Goal: Task Accomplishment & Management: Manage account settings

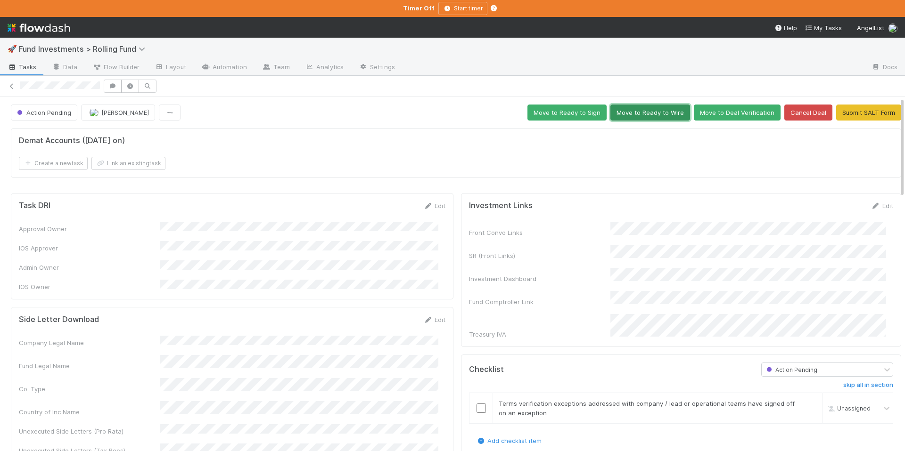
click at [628, 113] on button "Move to Ready to Wire" at bounding box center [650, 113] width 80 height 16
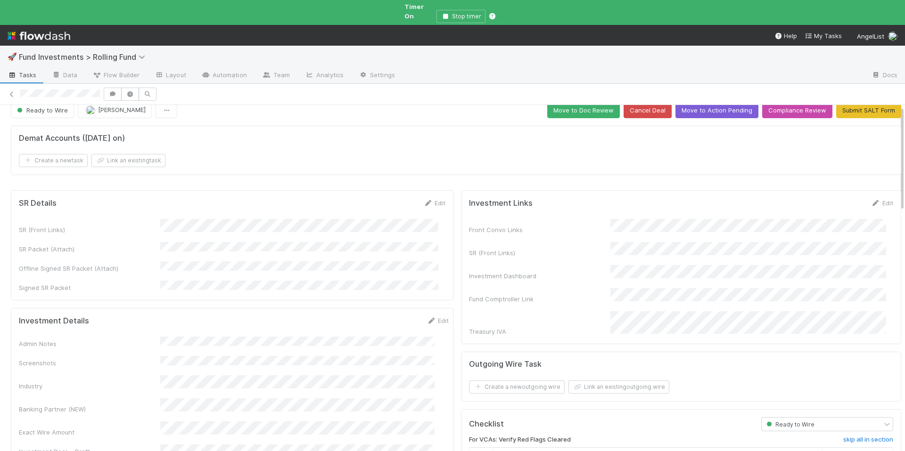
scroll to position [84, 0]
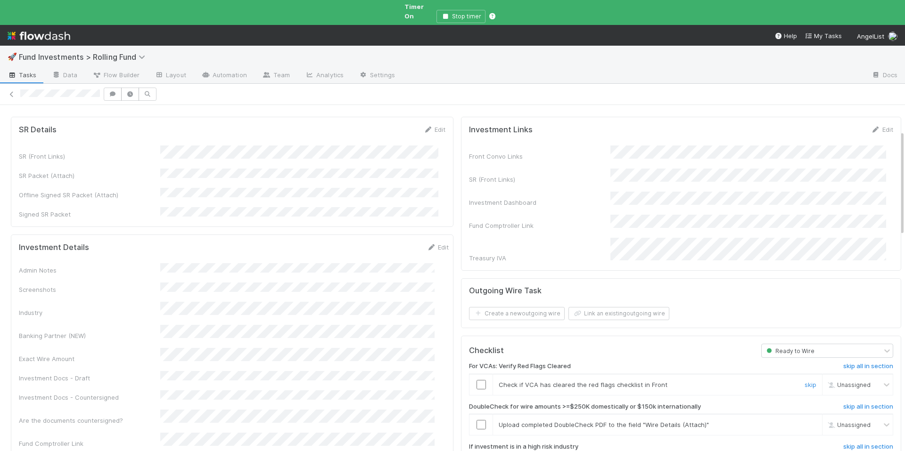
click at [476, 380] on input "checkbox" at bounding box center [480, 384] width 9 height 9
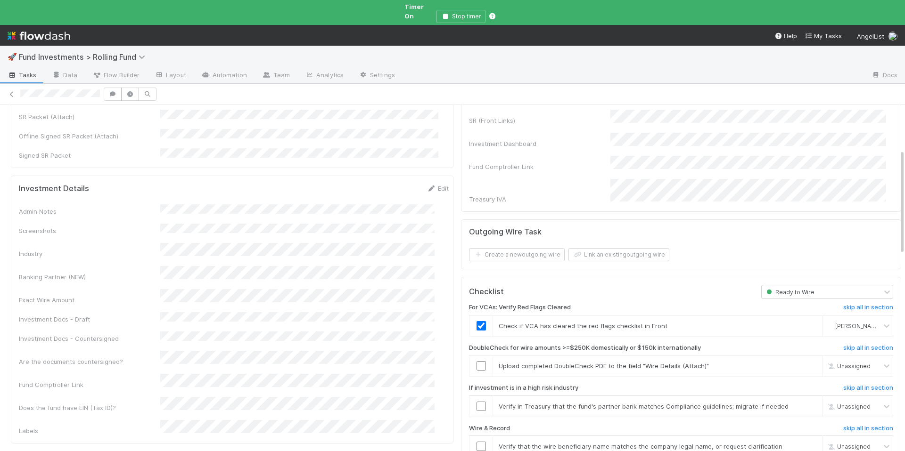
scroll to position [151, 0]
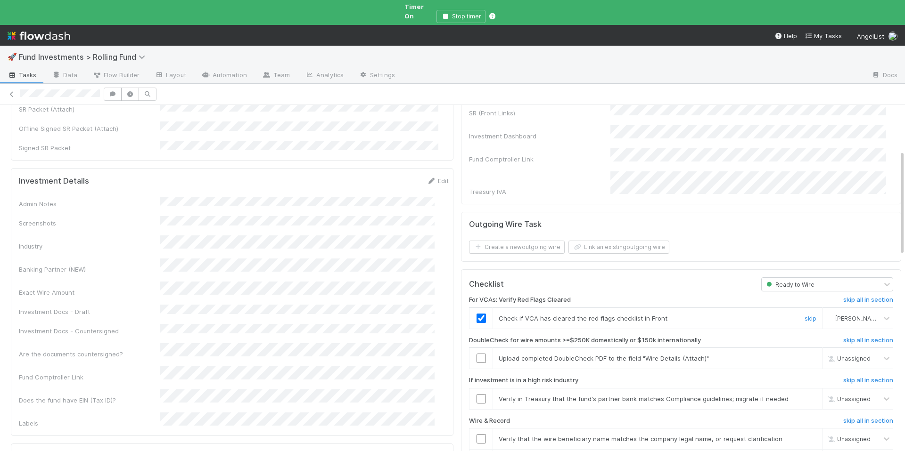
click at [835, 315] on span "Chloe Hammett" at bounding box center [858, 318] width 46 height 7
type input "tar"
click at [842, 350] on span "Tarina Touret" at bounding box center [846, 351] width 46 height 7
click at [476, 354] on input "checkbox" at bounding box center [480, 358] width 9 height 9
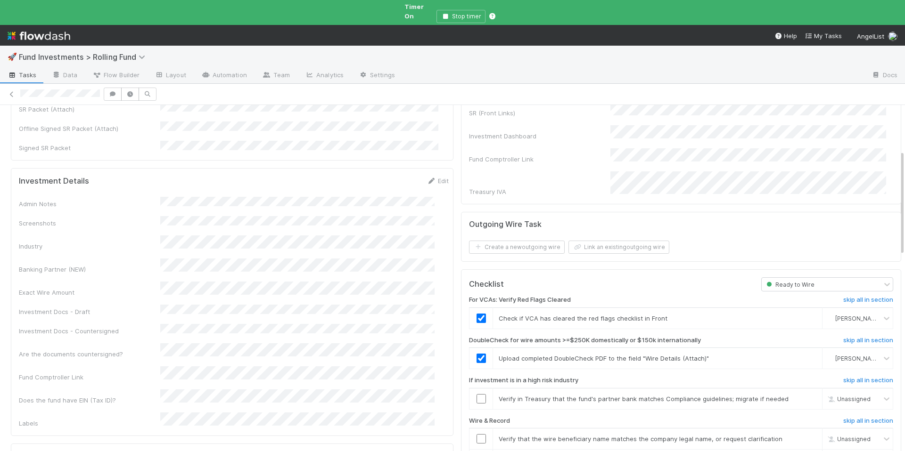
scroll to position [7, 0]
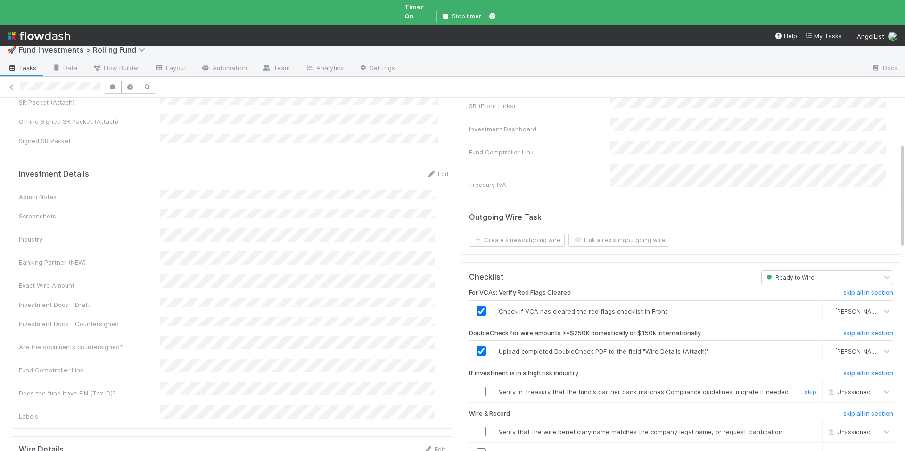
click at [477, 387] on input "checkbox" at bounding box center [480, 391] width 9 height 9
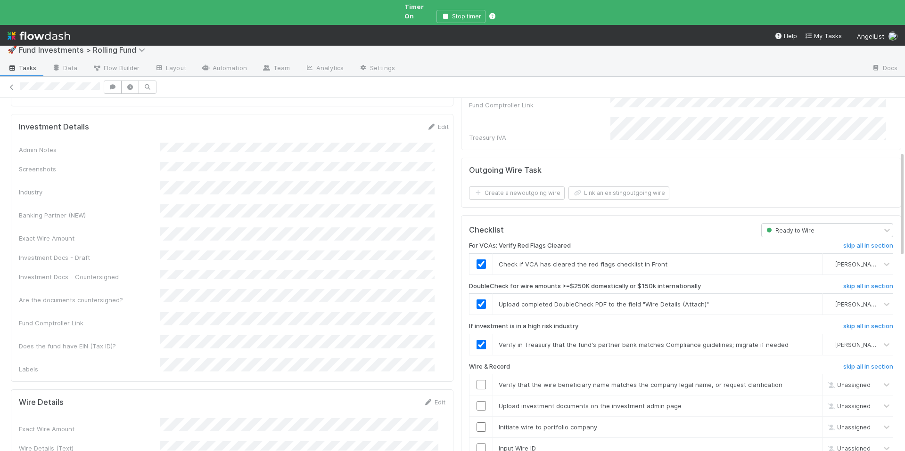
scroll to position [263, 0]
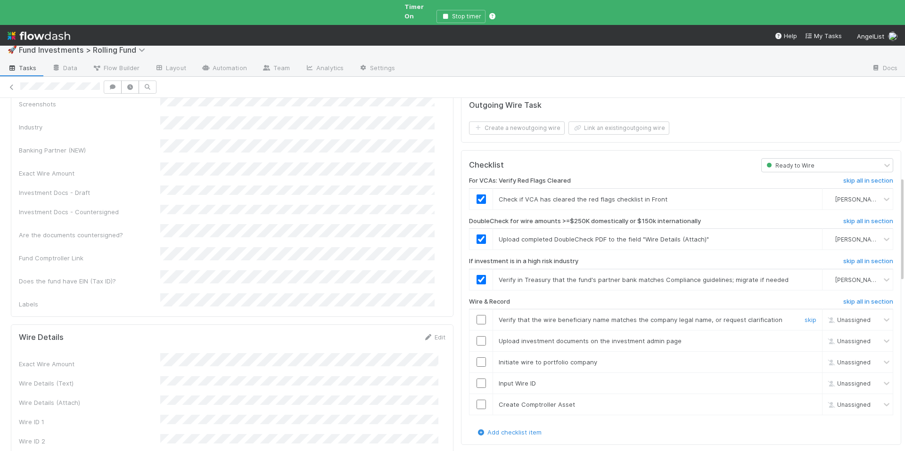
click at [477, 315] on input "checkbox" at bounding box center [480, 319] width 9 height 9
click at [476, 336] on input "checkbox" at bounding box center [480, 340] width 9 height 9
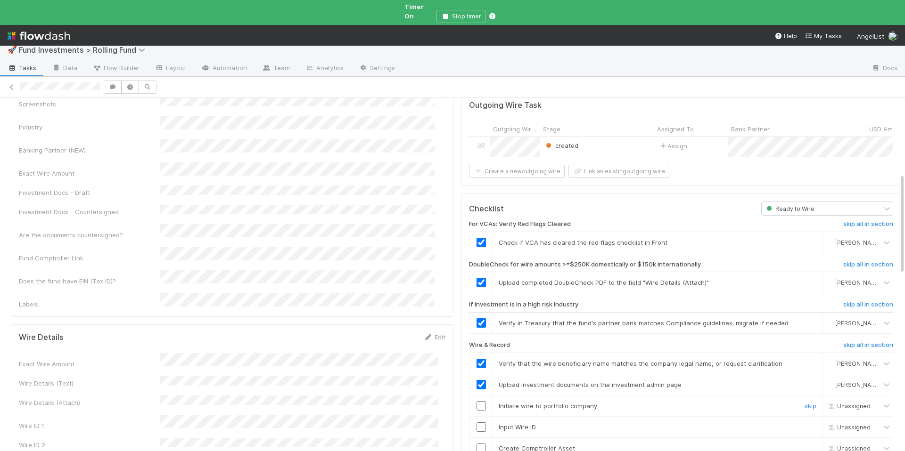
click at [476, 401] on input "checkbox" at bounding box center [480, 405] width 9 height 9
click at [476, 423] on input "checkbox" at bounding box center [480, 427] width 9 height 9
click at [476, 444] on input "checkbox" at bounding box center [480, 448] width 9 height 9
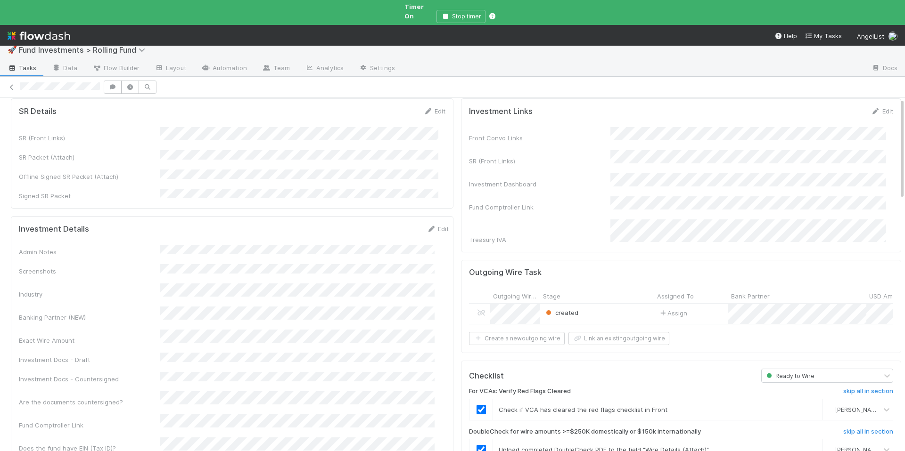
scroll to position [0, 0]
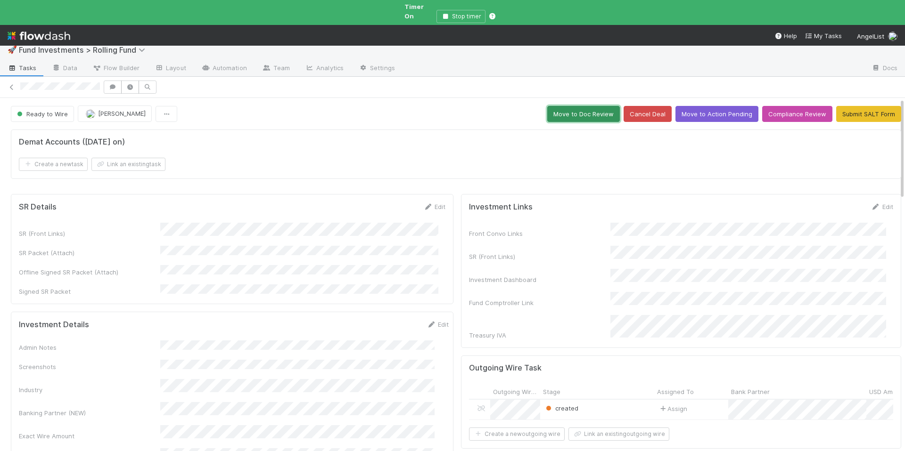
click at [579, 107] on button "Move to Doc Review" at bounding box center [583, 114] width 73 height 16
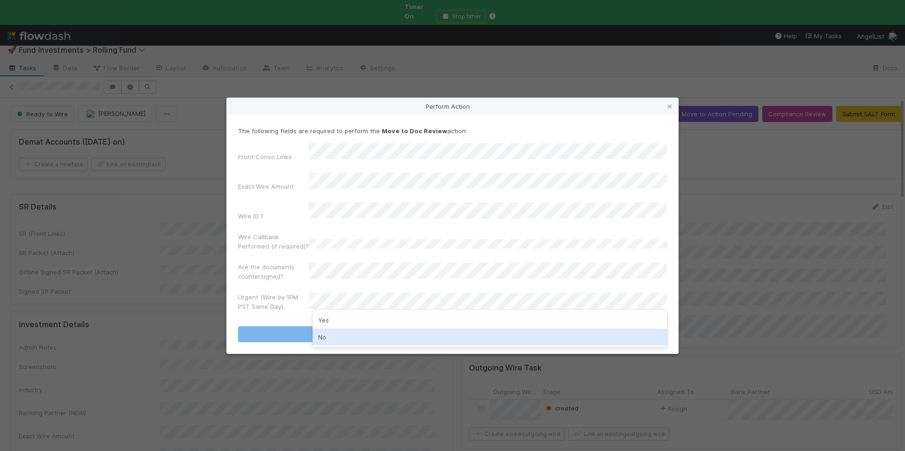
click at [377, 334] on div "No" at bounding box center [489, 337] width 354 height 17
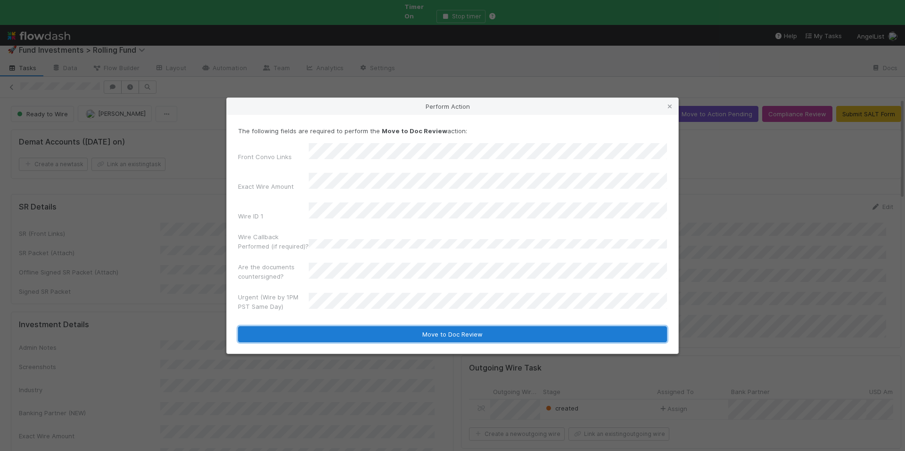
click at [394, 326] on button "Move to Doc Review" at bounding box center [452, 334] width 429 height 16
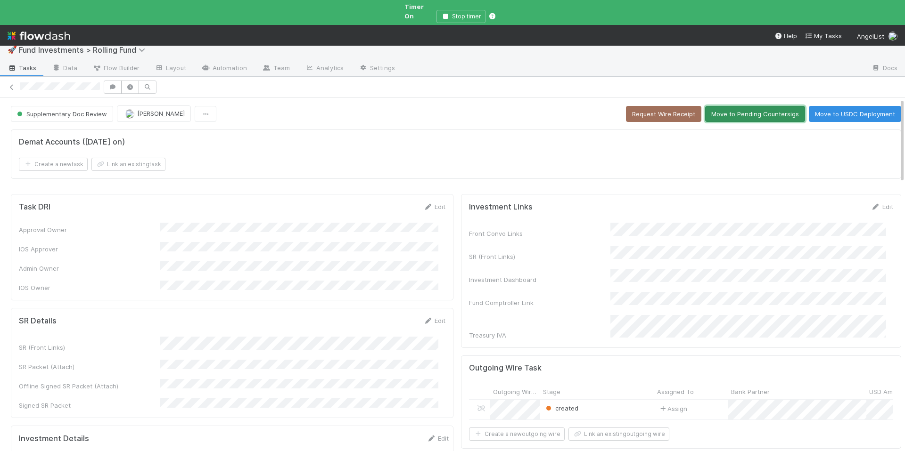
click at [732, 107] on button "Move to Pending Countersigs" at bounding box center [755, 114] width 100 height 16
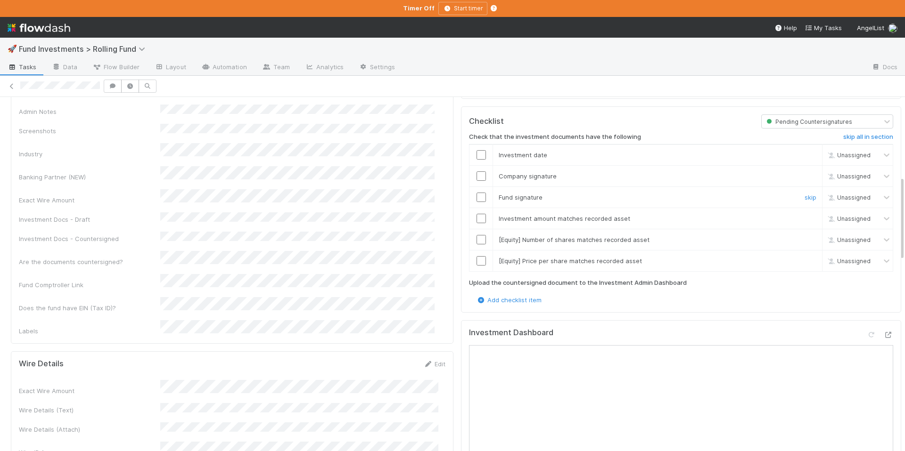
scroll to position [350, 0]
click at [804, 235] on link "skip" at bounding box center [810, 239] width 12 height 8
click at [804, 256] on link "skip" at bounding box center [810, 260] width 12 height 8
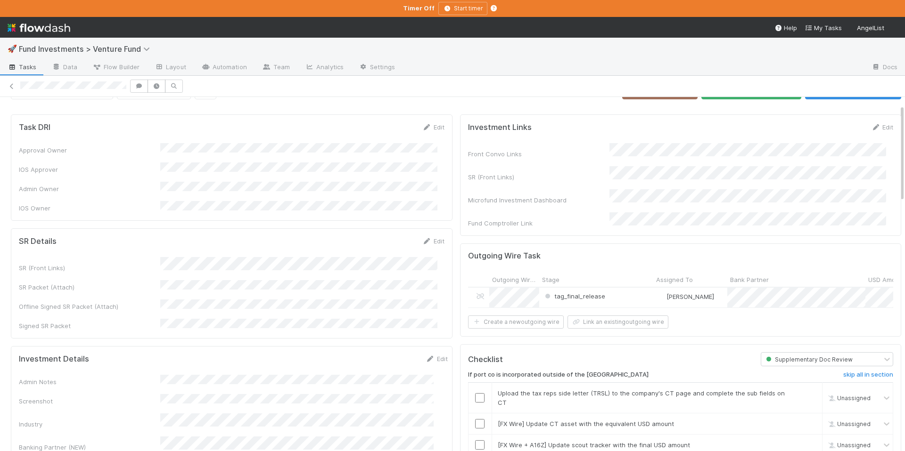
scroll to position [34, 0]
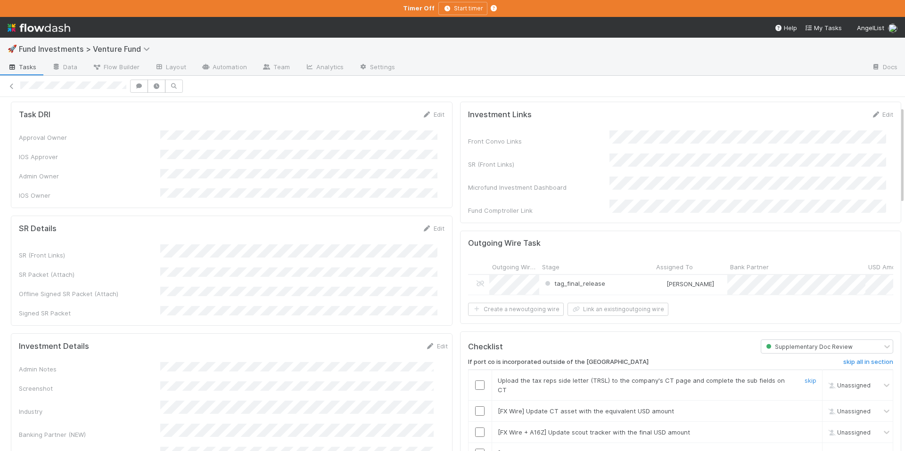
click at [475, 381] on input "checkbox" at bounding box center [479, 385] width 9 height 9
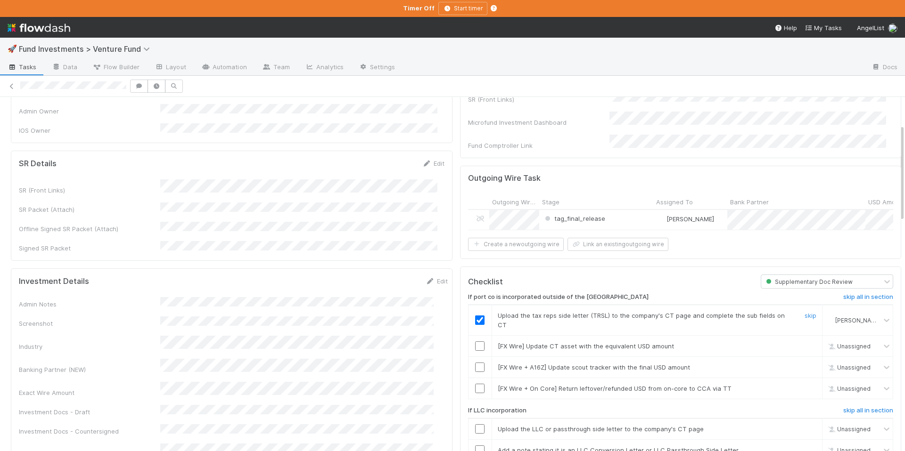
scroll to position [0, 0]
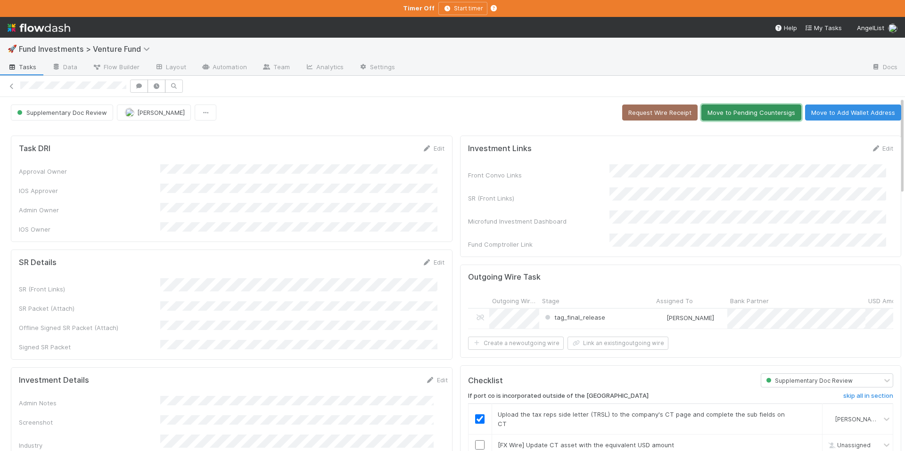
click at [734, 110] on button "Move to Pending Countersigs" at bounding box center [751, 113] width 100 height 16
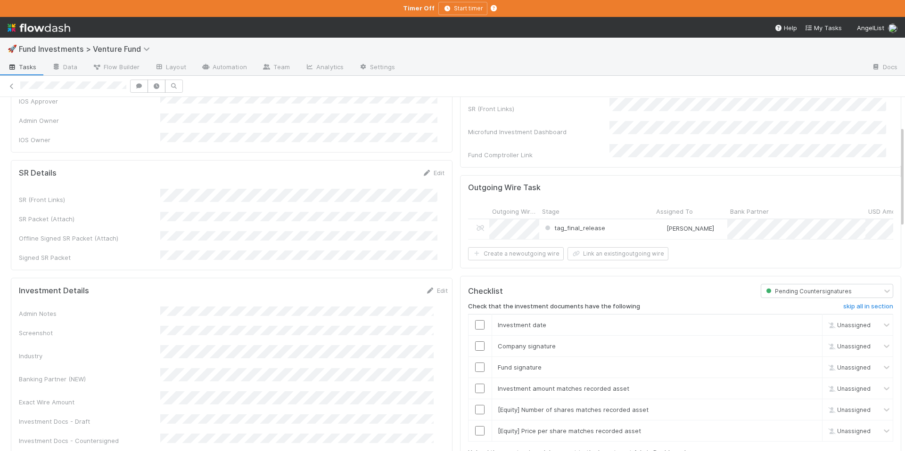
scroll to position [106, 0]
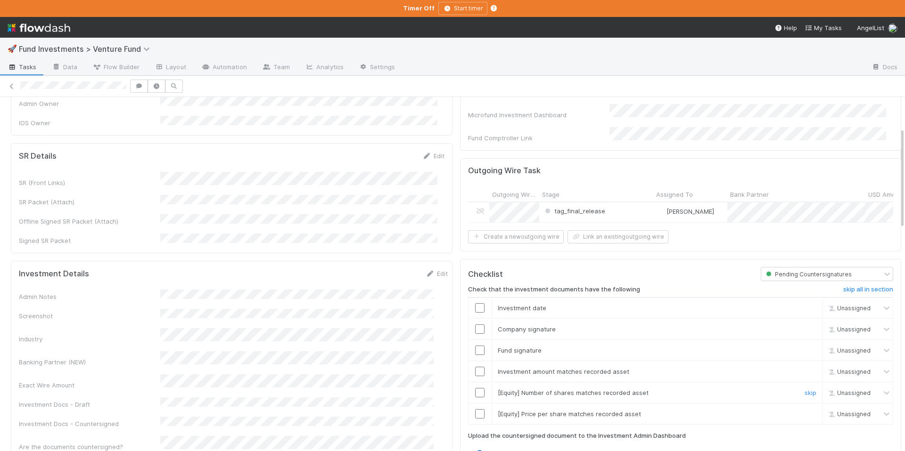
click at [804, 390] on link "skip" at bounding box center [810, 393] width 12 height 8
click at [804, 413] on link "skip" at bounding box center [810, 414] width 12 height 8
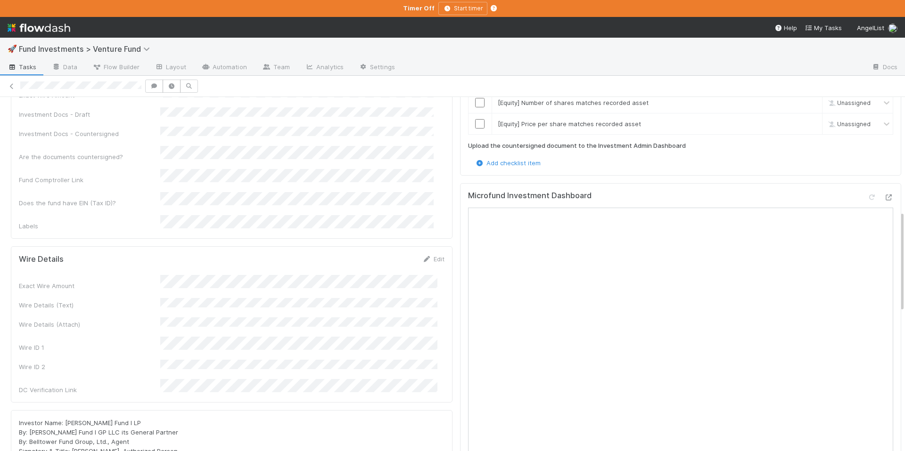
scroll to position [396, 0]
click at [883, 195] on icon at bounding box center [887, 198] width 9 height 6
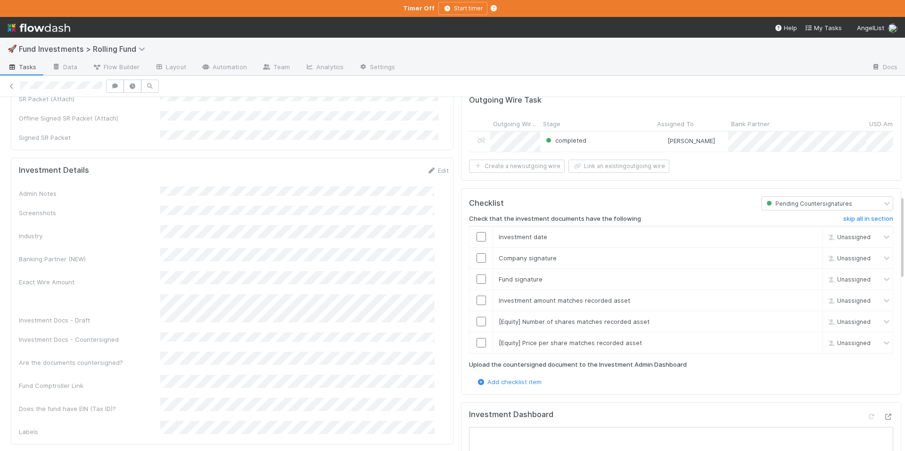
scroll to position [476, 0]
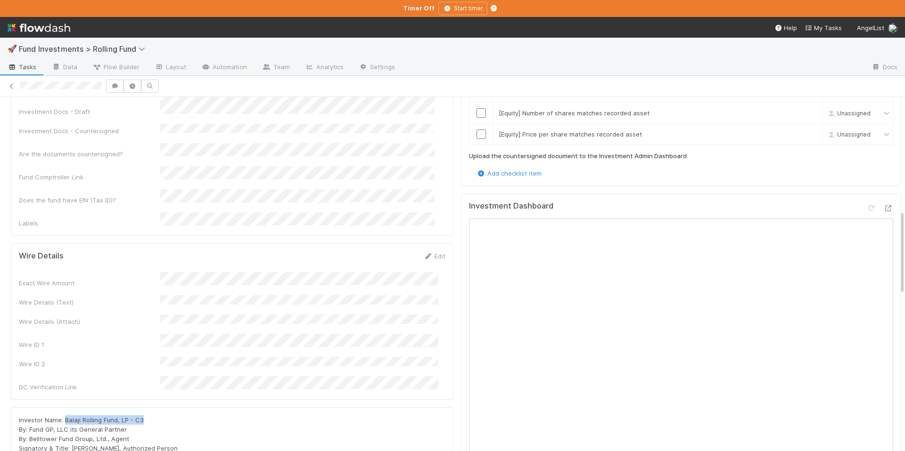
drag, startPoint x: 133, startPoint y: 360, endPoint x: 75, endPoint y: 360, distance: 57.5
click at [65, 416] on div "Investor Name: Balaji Rolling Fund, LP - C3 By: Fund GP, LLC its General Partne…" at bounding box center [232, 444] width 426 height 57
copy span "Balaji Rolling Fund, LP - C3"
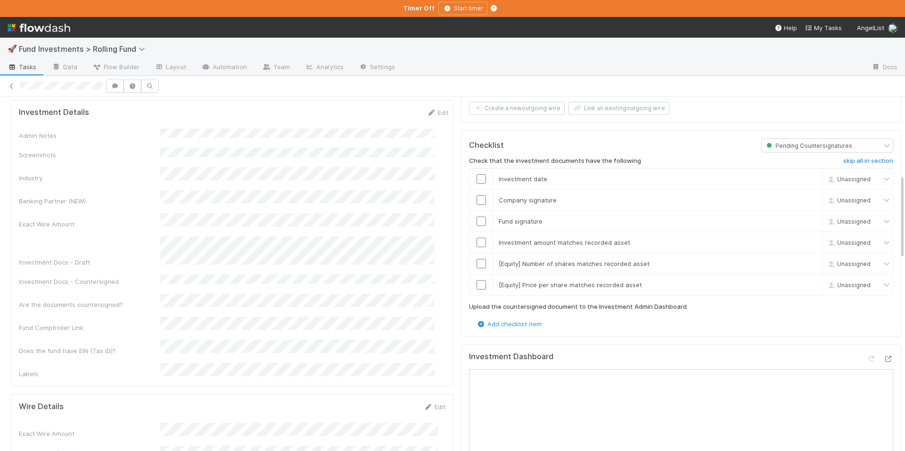
scroll to position [308, 0]
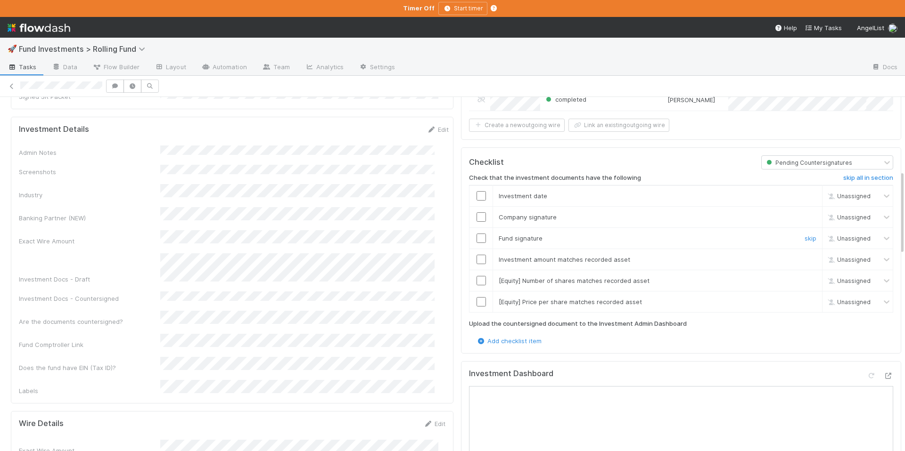
click at [476, 234] on input "checkbox" at bounding box center [480, 238] width 9 height 9
click at [477, 191] on input "checkbox" at bounding box center [480, 195] width 9 height 9
click at [476, 212] on input "checkbox" at bounding box center [480, 216] width 9 height 9
click at [476, 255] on input "checkbox" at bounding box center [480, 259] width 9 height 9
click at [476, 276] on input "checkbox" at bounding box center [480, 280] width 9 height 9
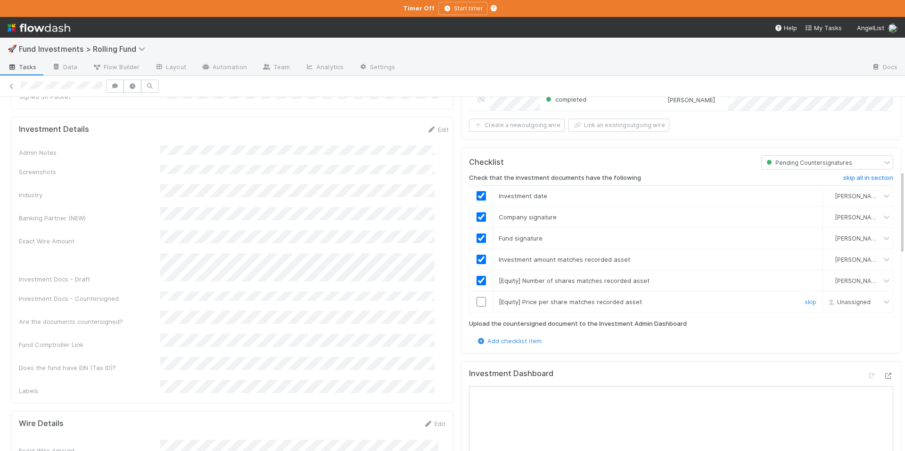
click at [476, 301] on input "checkbox" at bounding box center [480, 301] width 9 height 9
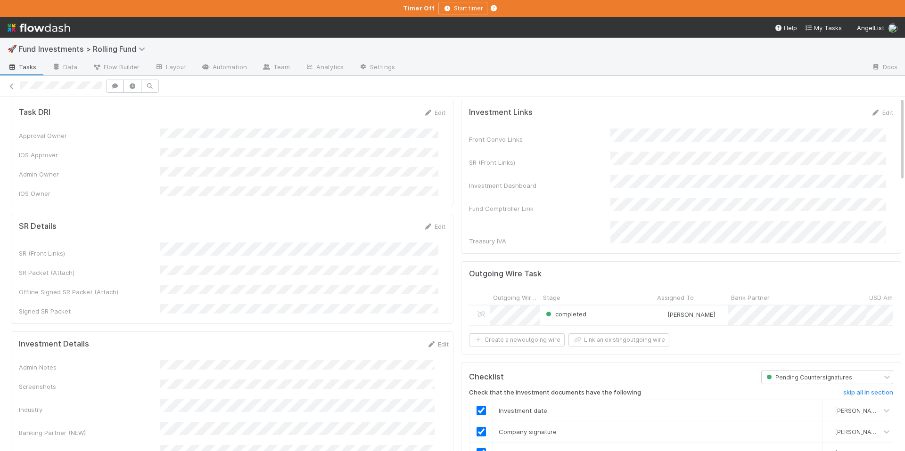
scroll to position [0, 0]
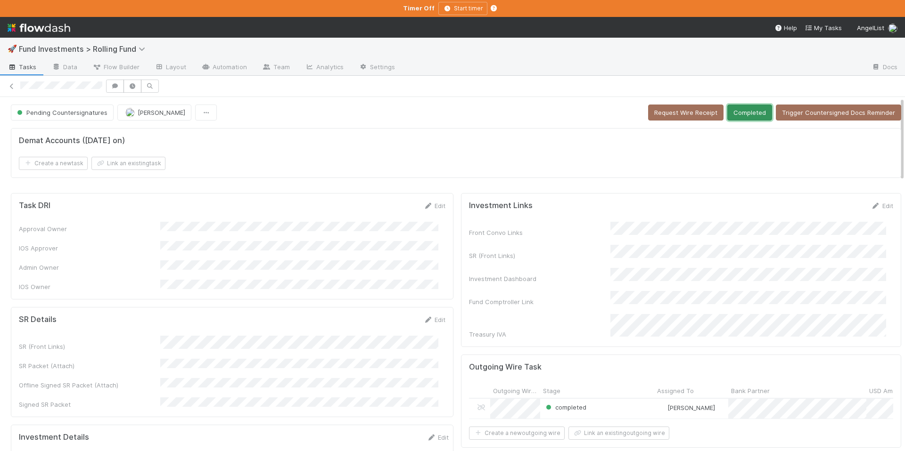
click at [735, 114] on button "Completed" at bounding box center [749, 113] width 45 height 16
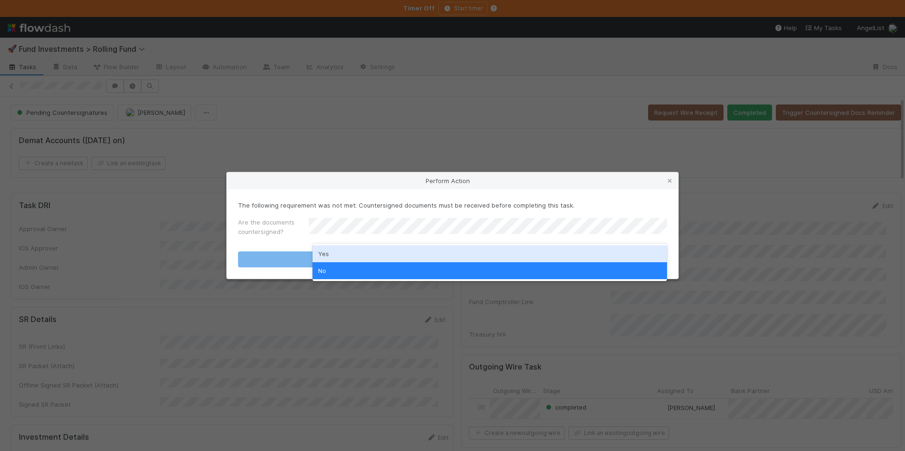
click at [439, 247] on div "Yes" at bounding box center [489, 253] width 354 height 17
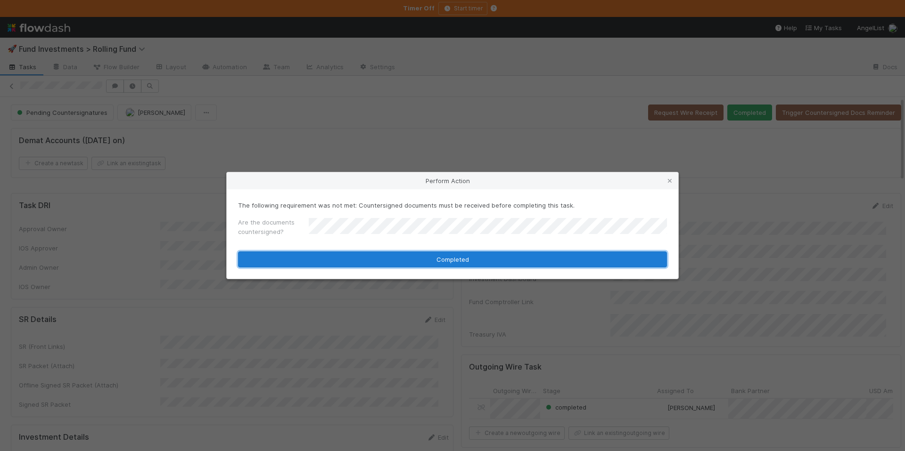
click at [447, 253] on button "Completed" at bounding box center [452, 260] width 429 height 16
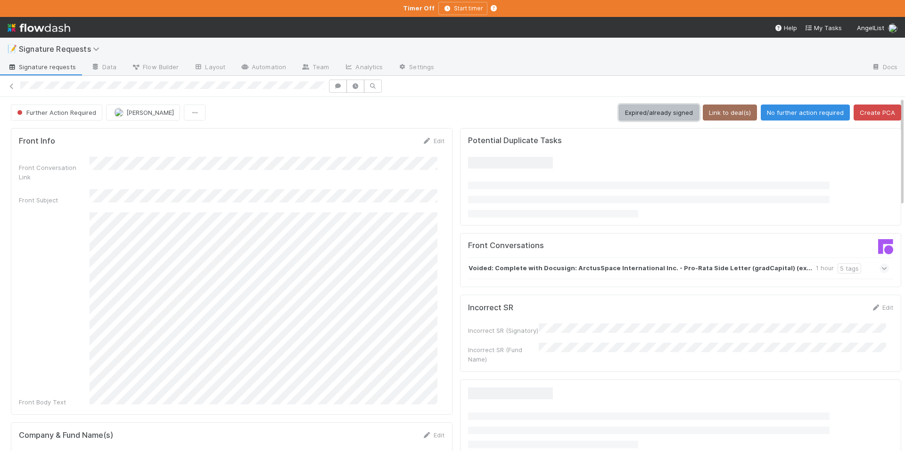
click at [631, 118] on button "Expired/already signed" at bounding box center [659, 113] width 80 height 16
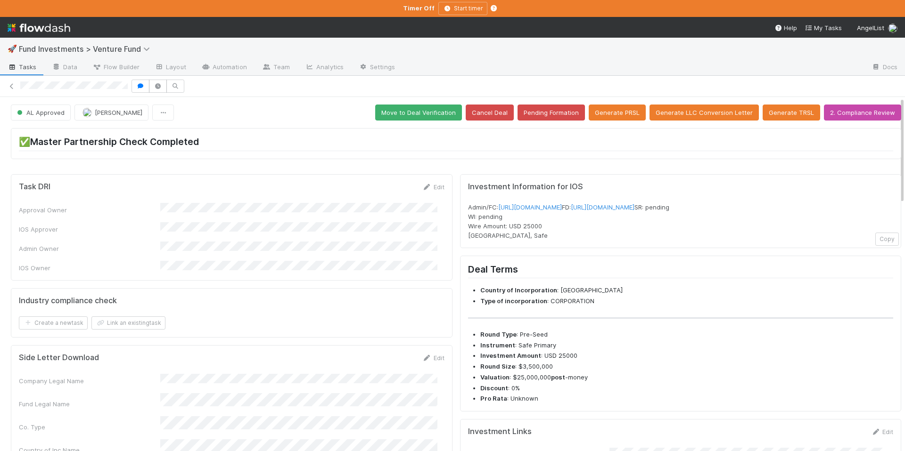
click at [557, 207] on link "https://venture.angellist.com/v/admin/funds/investment/29388" at bounding box center [530, 208] width 64 height 8
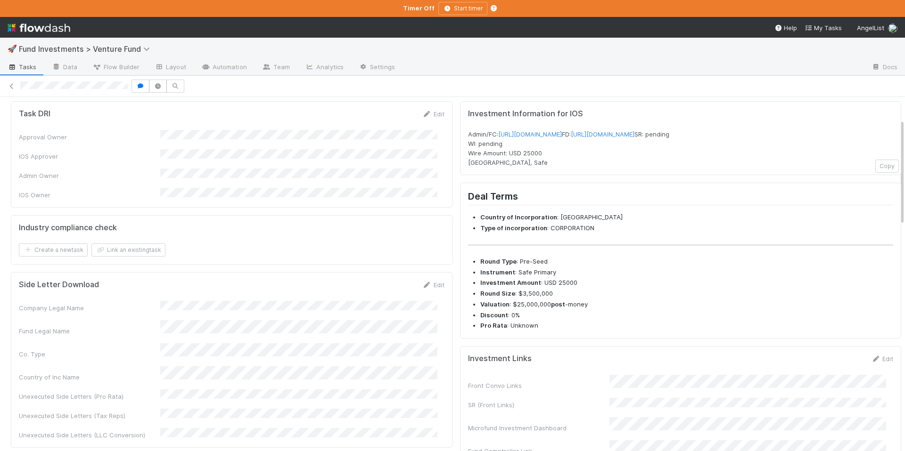
scroll to position [267, 0]
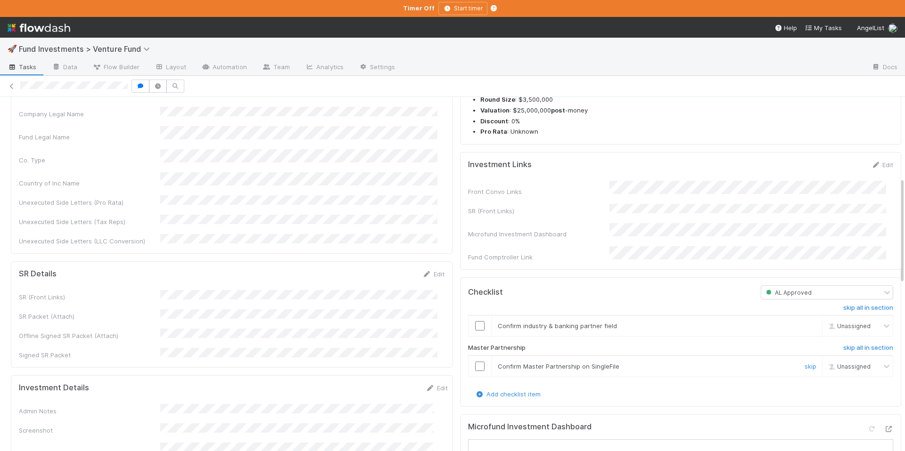
click at [475, 371] on input "checkbox" at bounding box center [479, 366] width 9 height 9
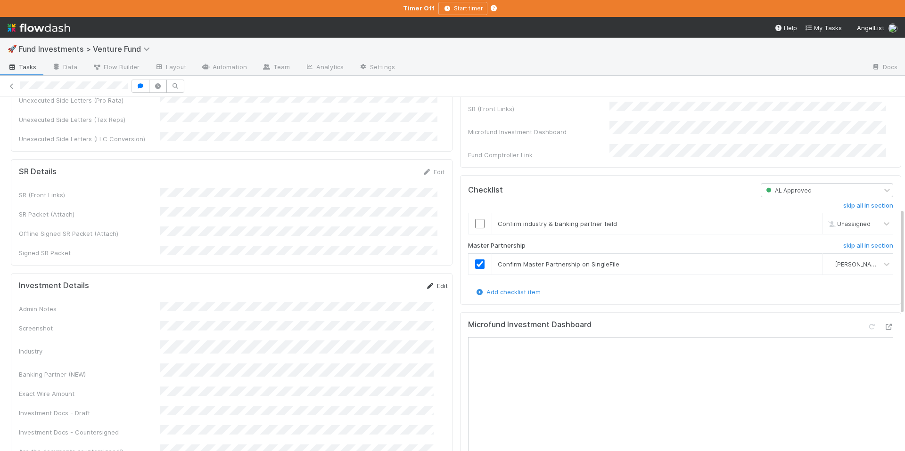
click at [431, 282] on link "Edit" at bounding box center [436, 286] width 22 height 8
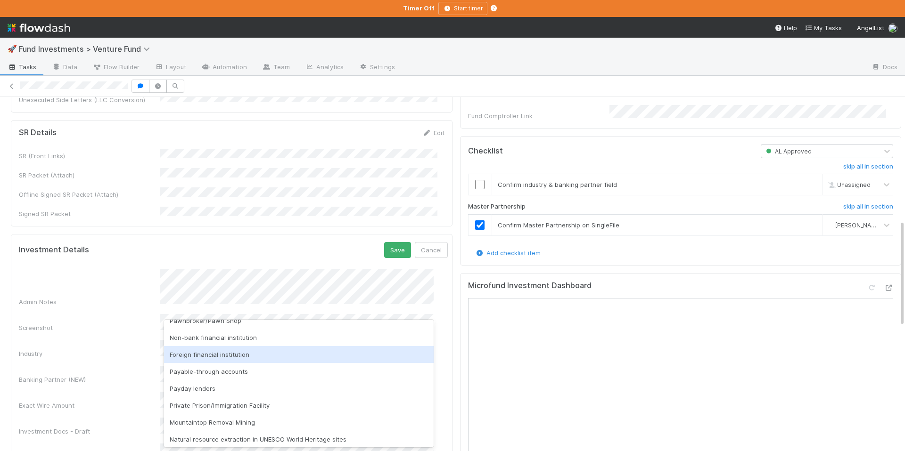
scroll to position [71, 0]
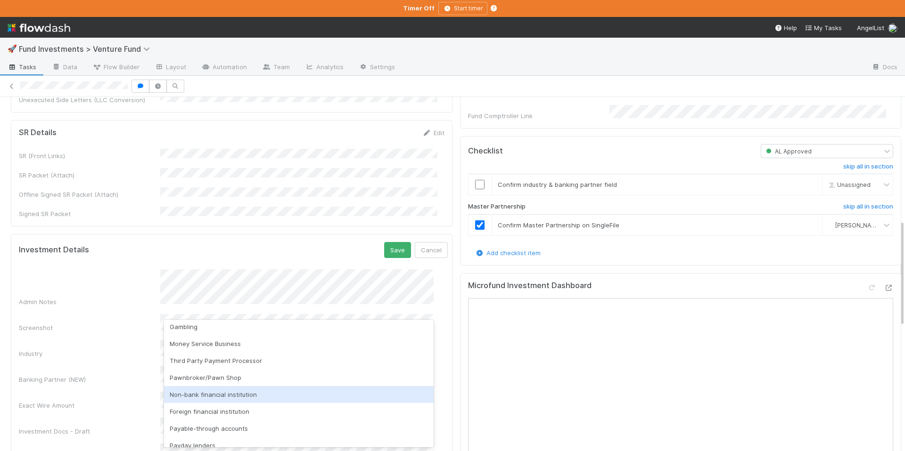
click at [229, 388] on div "Non-bank financial institution" at bounding box center [298, 394] width 269 height 17
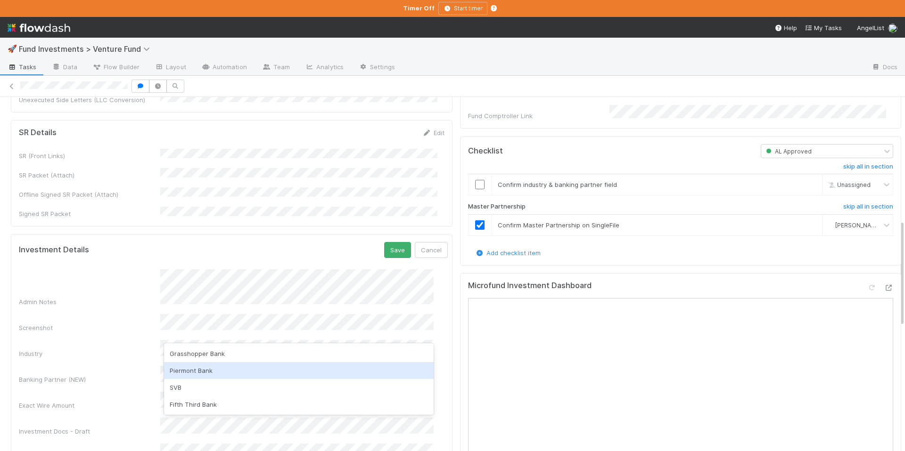
click at [224, 368] on div "Piermont Bank" at bounding box center [298, 370] width 269 height 17
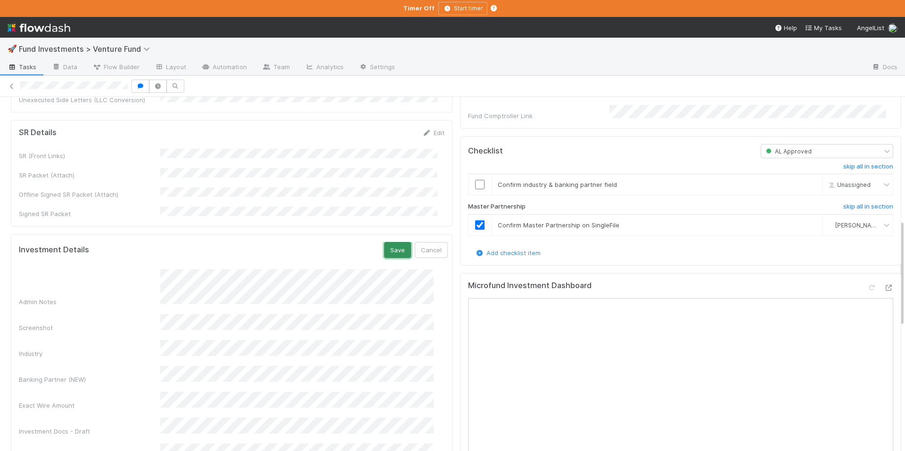
click at [384, 242] on button "Save" at bounding box center [397, 250] width 27 height 16
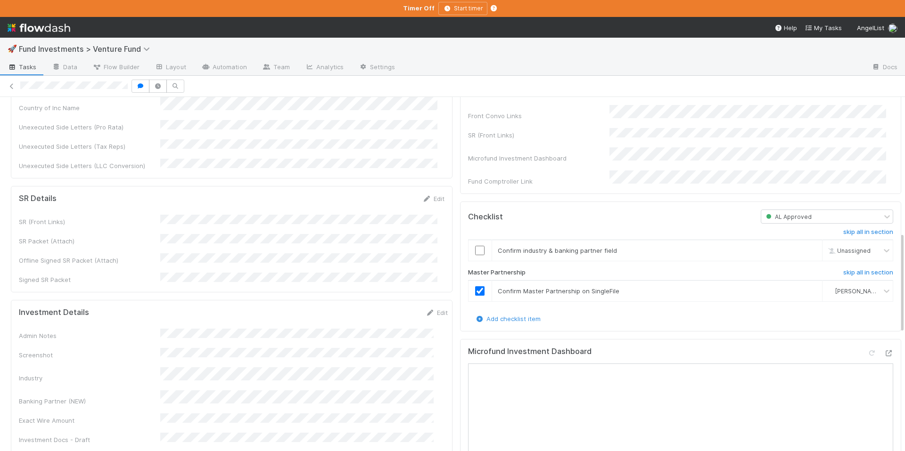
scroll to position [474, 0]
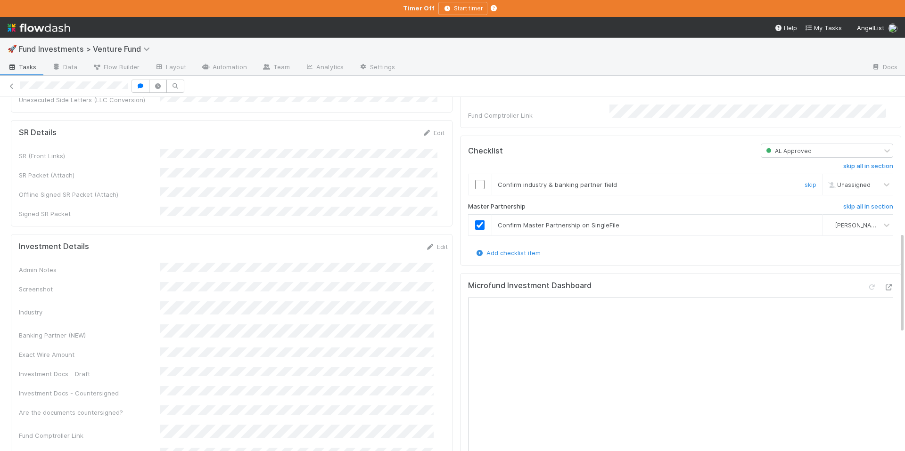
click at [475, 189] on input "checkbox" at bounding box center [479, 184] width 9 height 9
click at [476, 189] on input "checkbox" at bounding box center [479, 184] width 9 height 9
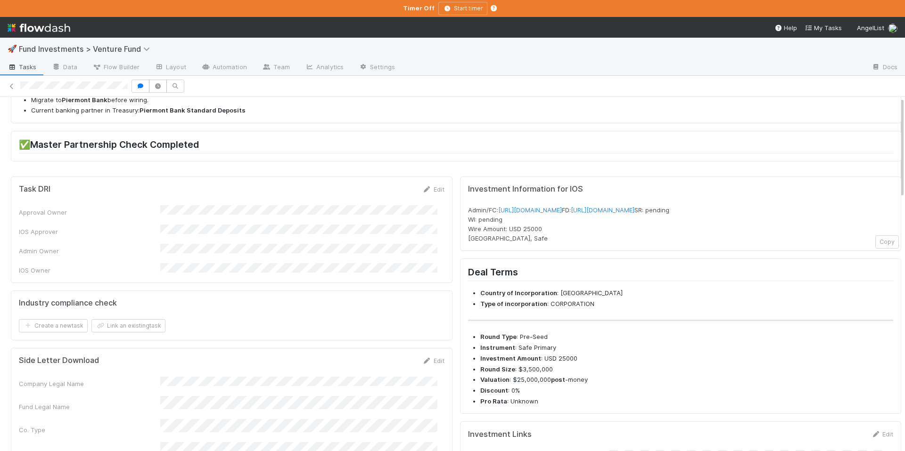
scroll to position [0, 0]
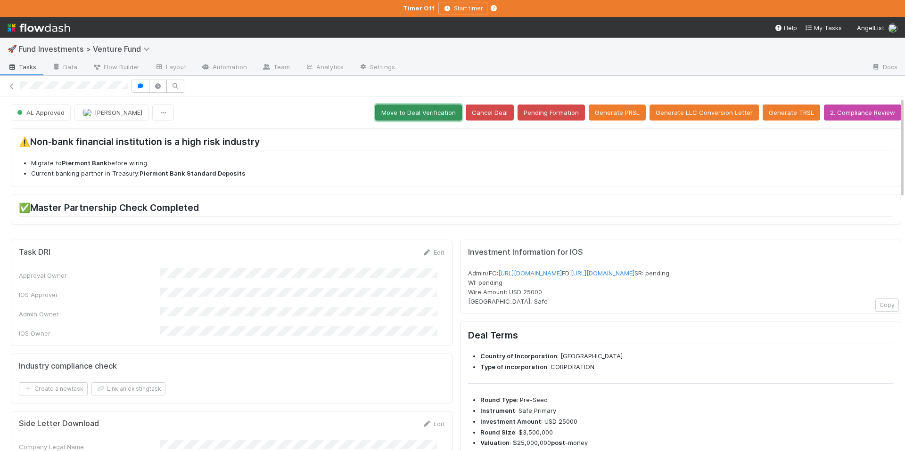
click at [437, 120] on button "Move to Deal Verification" at bounding box center [418, 113] width 87 height 16
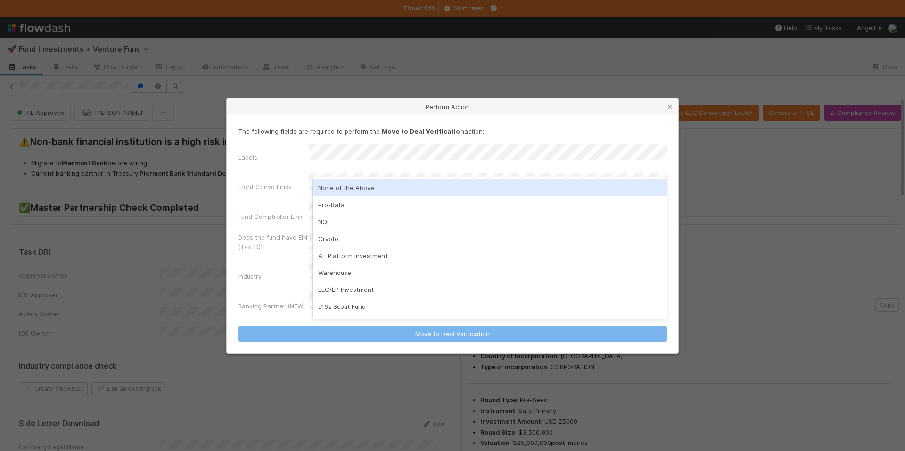
click at [403, 179] on div "None of the Above" at bounding box center [489, 187] width 354 height 17
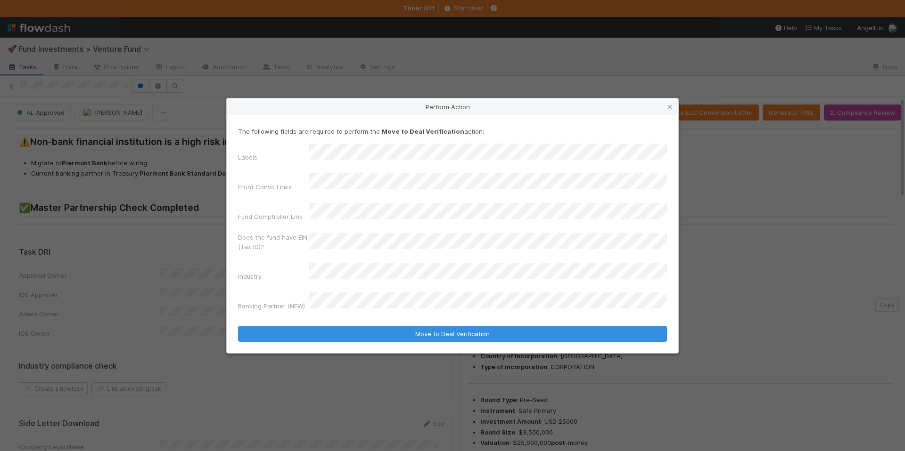
click at [290, 152] on div "The following fields are required to perform the Move to Deal Verification acti…" at bounding box center [452, 221] width 429 height 188
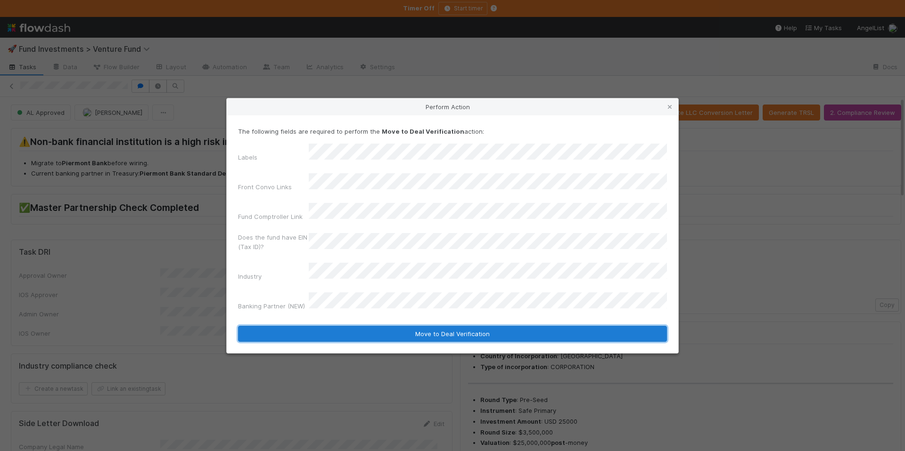
click at [456, 326] on button "Move to Deal Verification" at bounding box center [452, 334] width 429 height 16
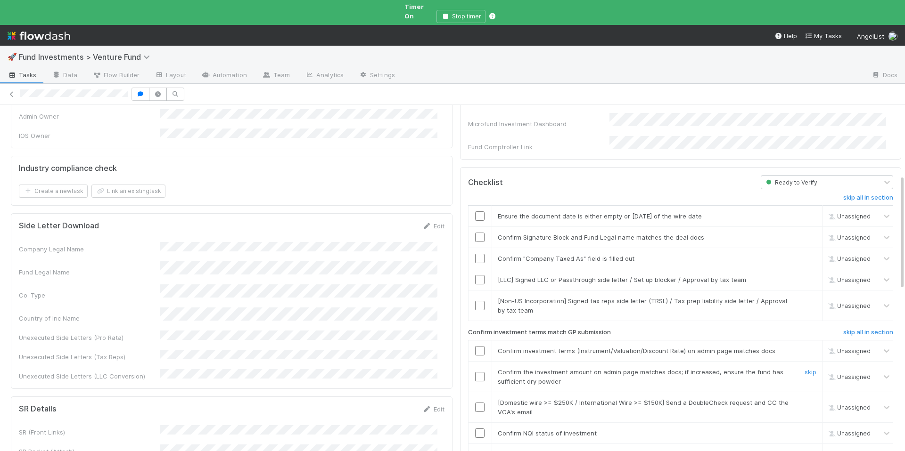
scroll to position [268, 0]
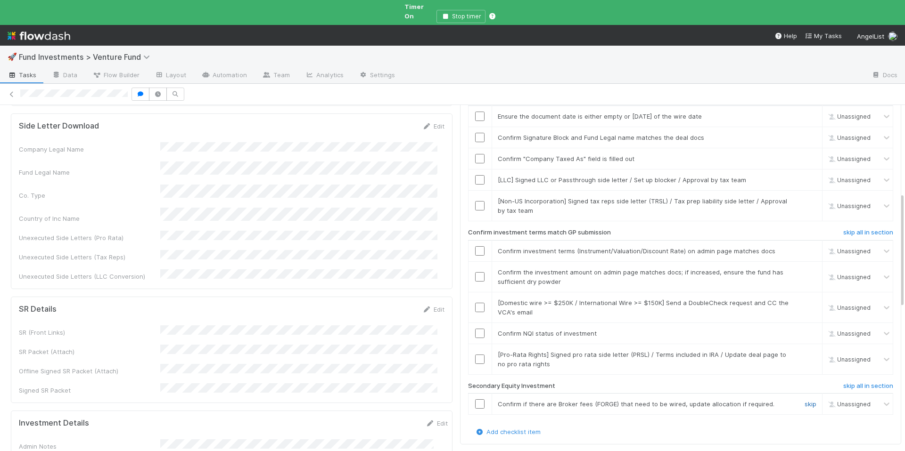
click at [804, 400] on link "skip" at bounding box center [810, 404] width 12 height 8
click at [804, 351] on link "skip" at bounding box center [810, 355] width 12 height 8
click at [475, 329] on input "checkbox" at bounding box center [479, 333] width 9 height 9
click at [804, 299] on link "skip" at bounding box center [810, 303] width 12 height 8
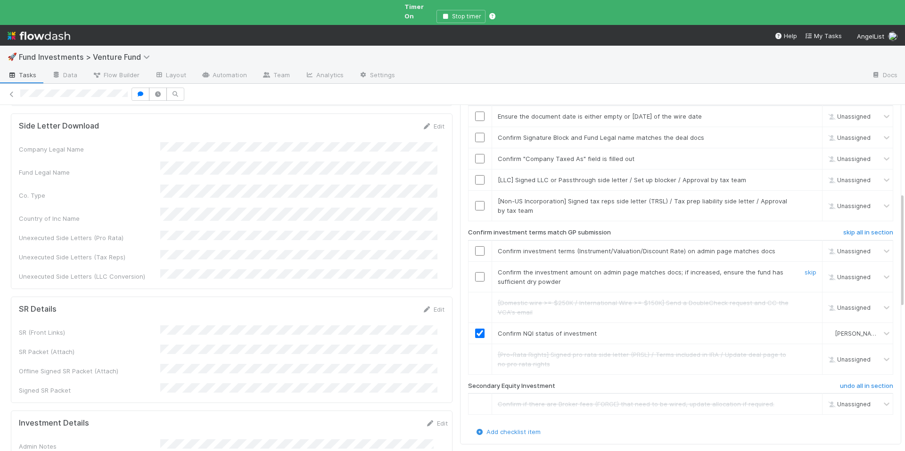
click at [475, 272] on input "checkbox" at bounding box center [479, 276] width 9 height 9
click at [475, 246] on input "checkbox" at bounding box center [479, 250] width 9 height 9
click at [804, 197] on link "skip" at bounding box center [810, 201] width 12 height 8
click at [804, 176] on link "skip" at bounding box center [810, 180] width 12 height 8
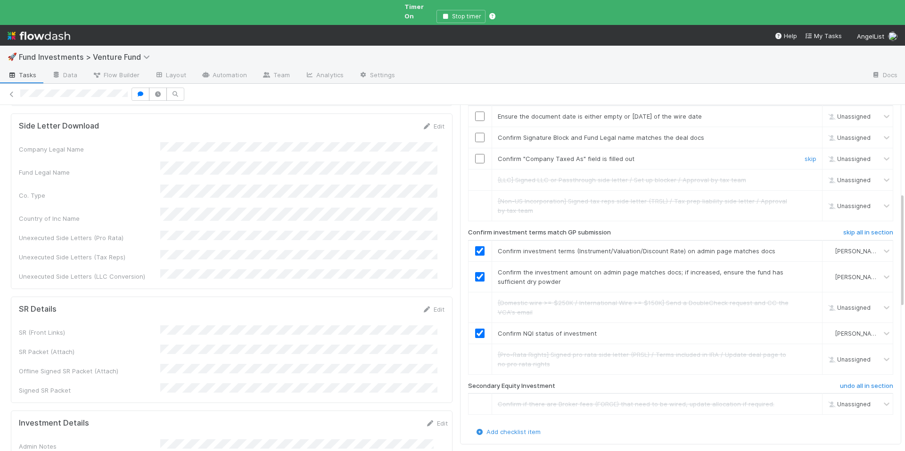
click at [476, 154] on input "checkbox" at bounding box center [479, 158] width 9 height 9
click at [475, 133] on input "checkbox" at bounding box center [479, 137] width 9 height 9
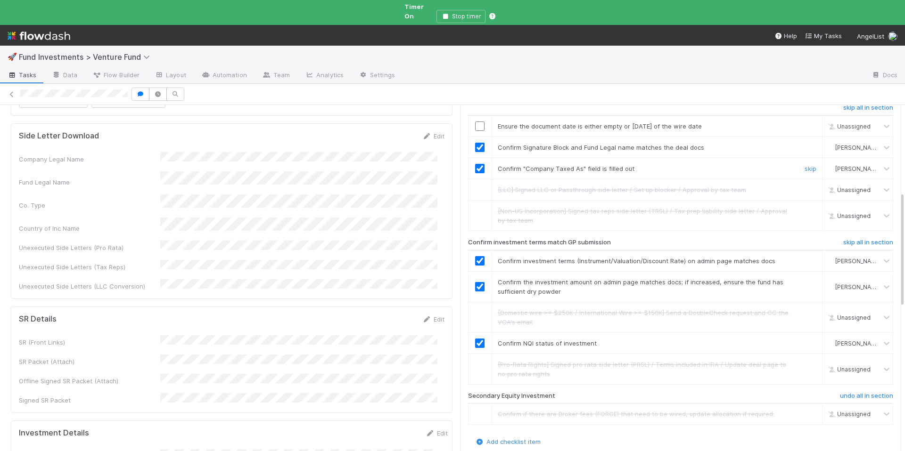
scroll to position [181, 0]
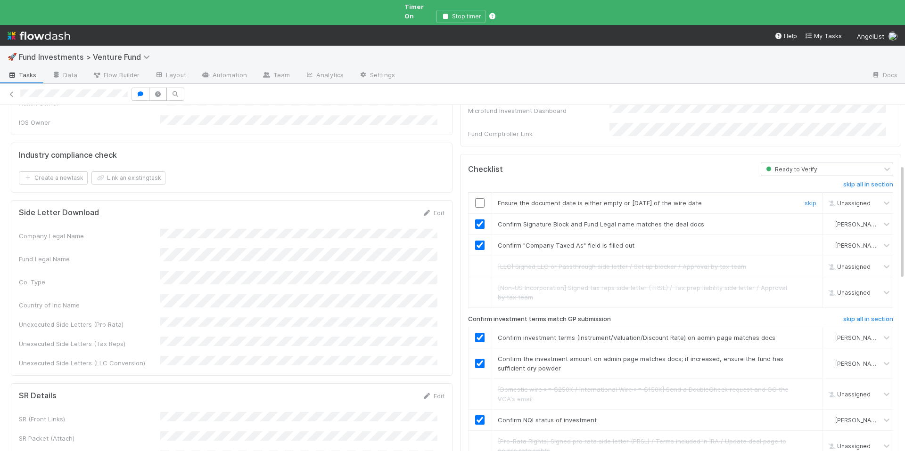
click at [475, 198] on input "checkbox" at bounding box center [479, 202] width 9 height 9
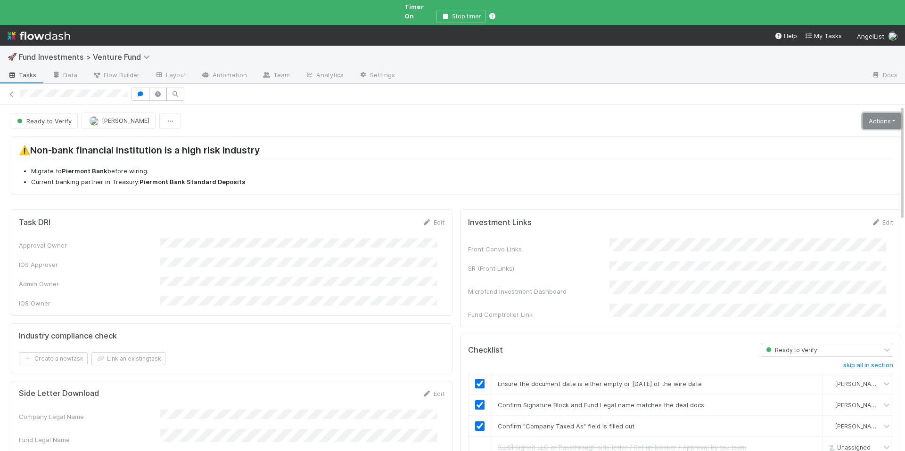
click at [862, 113] on link "Actions" at bounding box center [881, 121] width 39 height 16
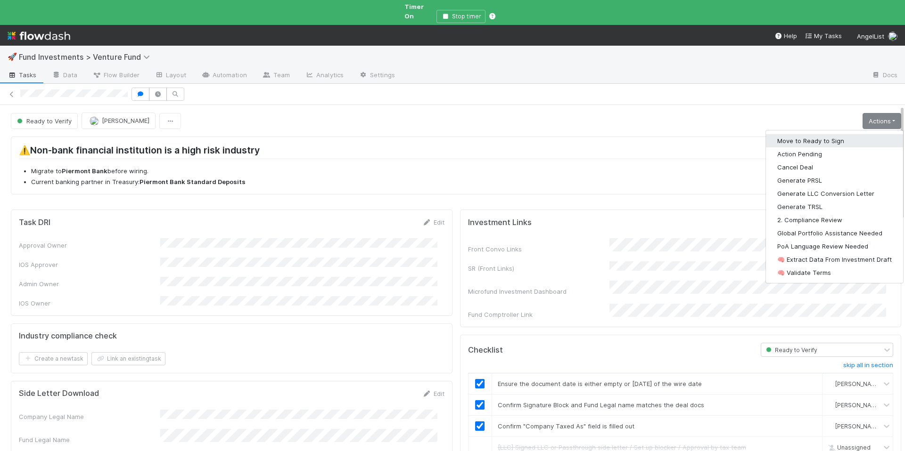
click at [827, 134] on button "Move to Ready to Sign" at bounding box center [834, 140] width 137 height 13
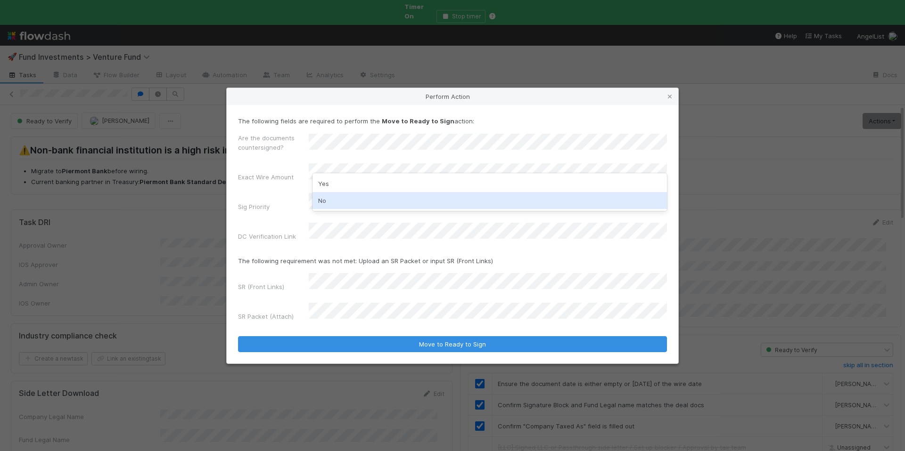
click at [391, 194] on div "No" at bounding box center [489, 200] width 354 height 17
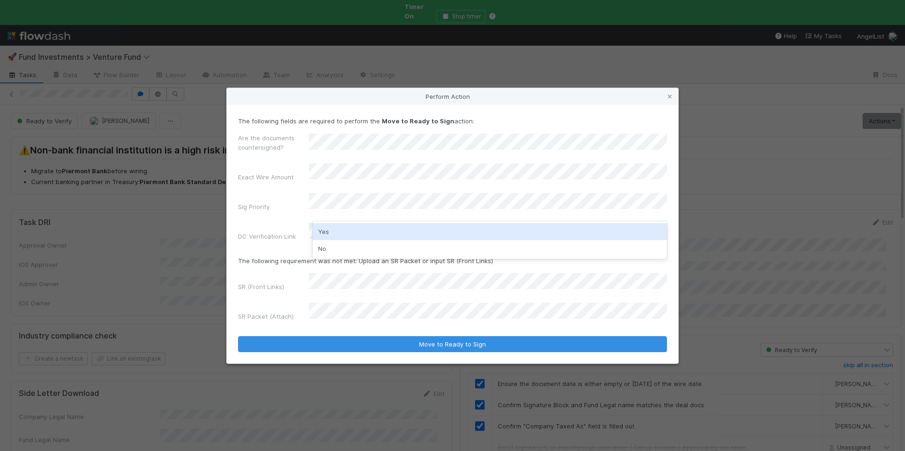
click at [367, 237] on div "Yes" at bounding box center [489, 231] width 354 height 17
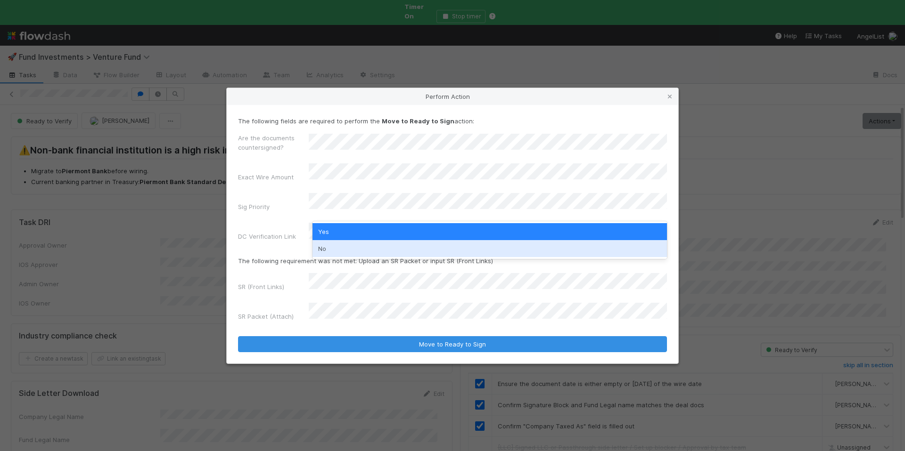
click at [346, 251] on div "No" at bounding box center [489, 248] width 354 height 17
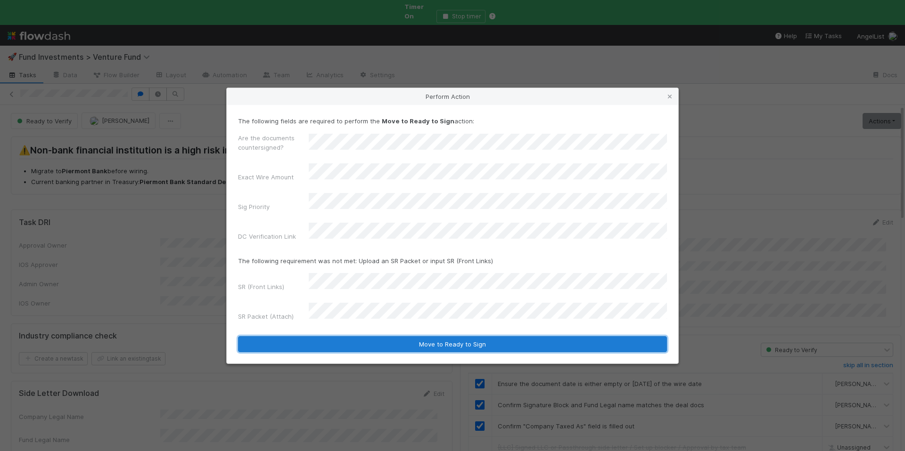
click at [441, 336] on button "Move to Ready to Sign" at bounding box center [452, 344] width 429 height 16
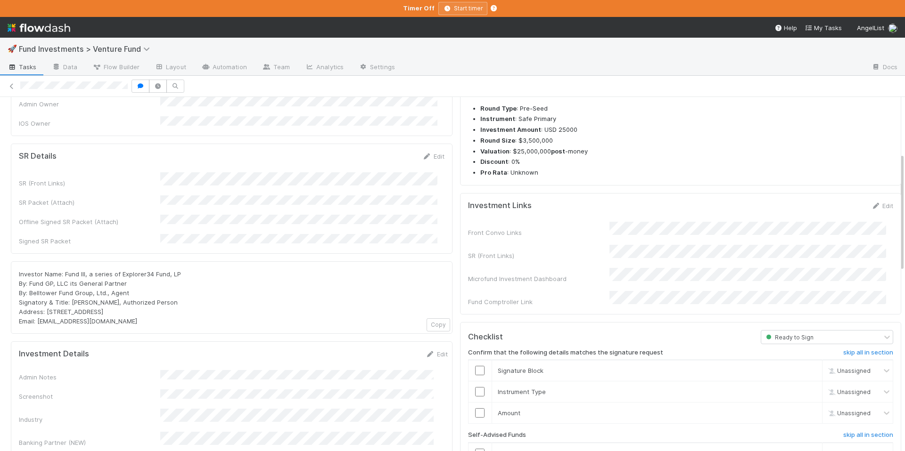
scroll to position [175, 0]
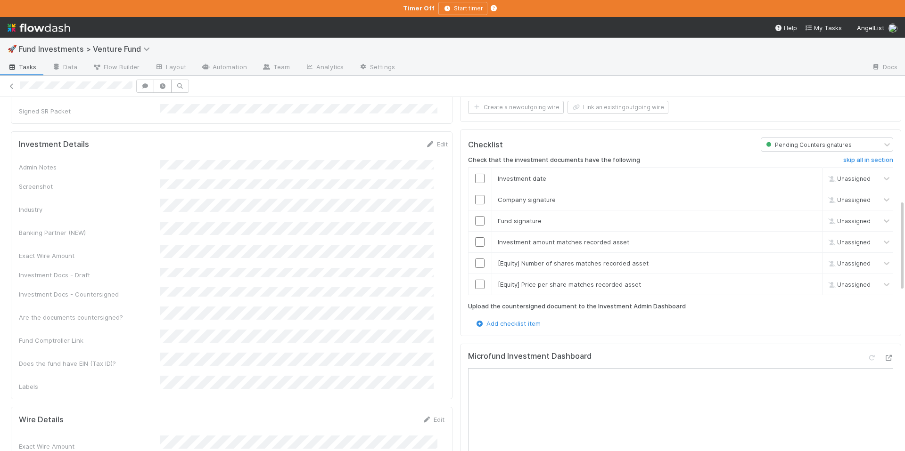
scroll to position [295, 0]
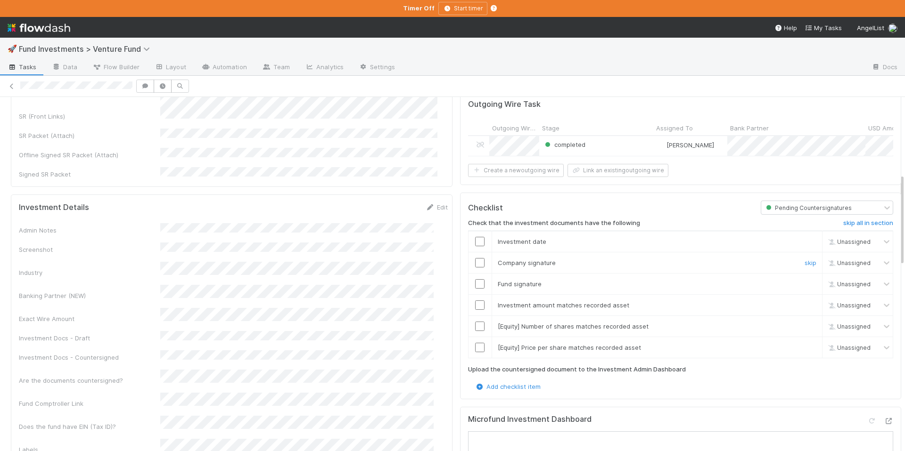
click at [475, 261] on input "checkbox" at bounding box center [479, 262] width 9 height 9
click at [475, 283] on input "checkbox" at bounding box center [479, 283] width 9 height 9
click at [475, 237] on input "checkbox" at bounding box center [479, 241] width 9 height 9
click at [475, 302] on input "checkbox" at bounding box center [479, 305] width 9 height 9
click at [475, 303] on input "checkbox" at bounding box center [479, 305] width 9 height 9
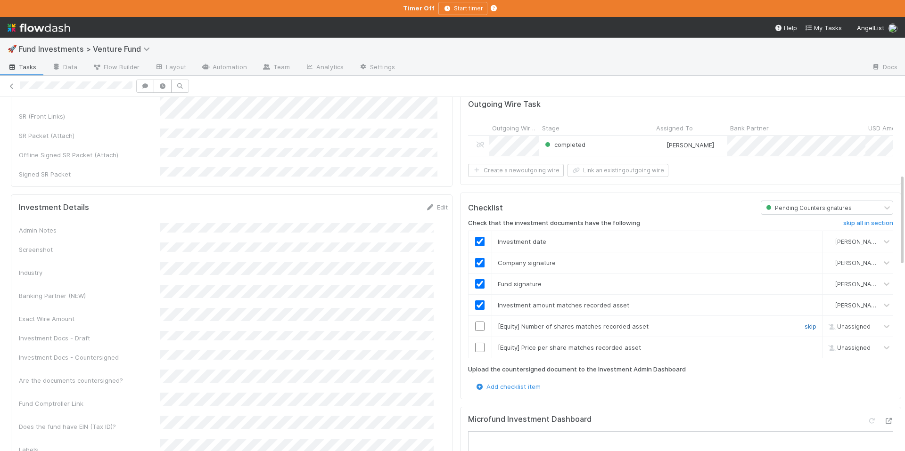
click at [804, 323] on link "skip" at bounding box center [810, 327] width 12 height 8
click at [804, 345] on link "skip" at bounding box center [810, 348] width 12 height 8
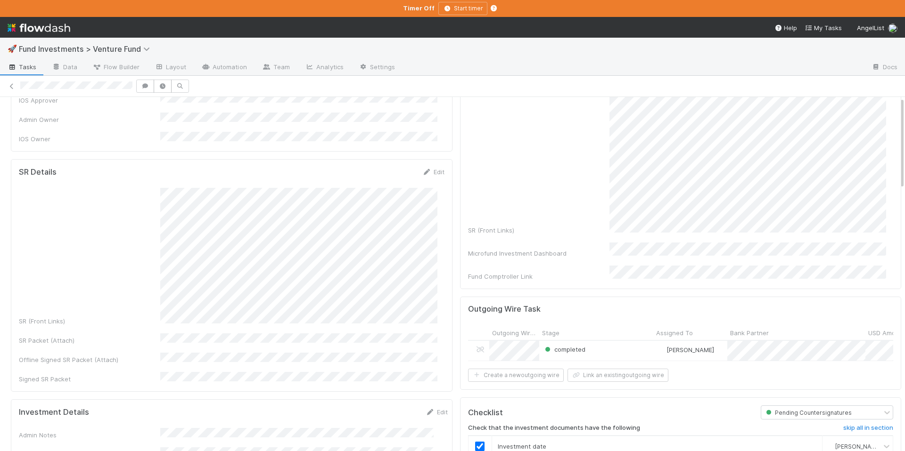
scroll to position [0, 0]
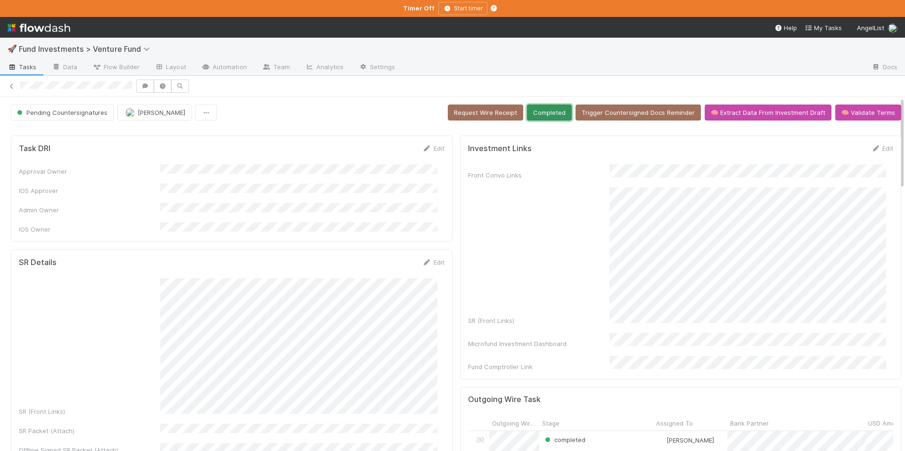
click at [543, 112] on button "Completed" at bounding box center [549, 113] width 45 height 16
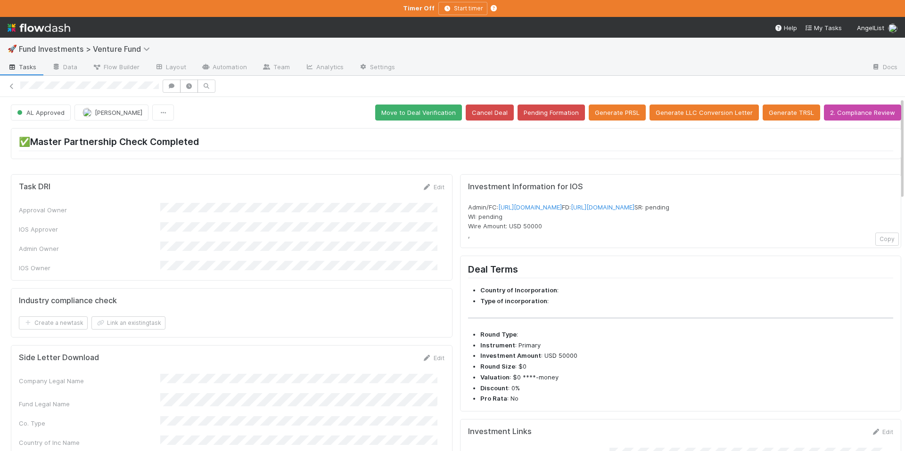
scroll to position [19, 0]
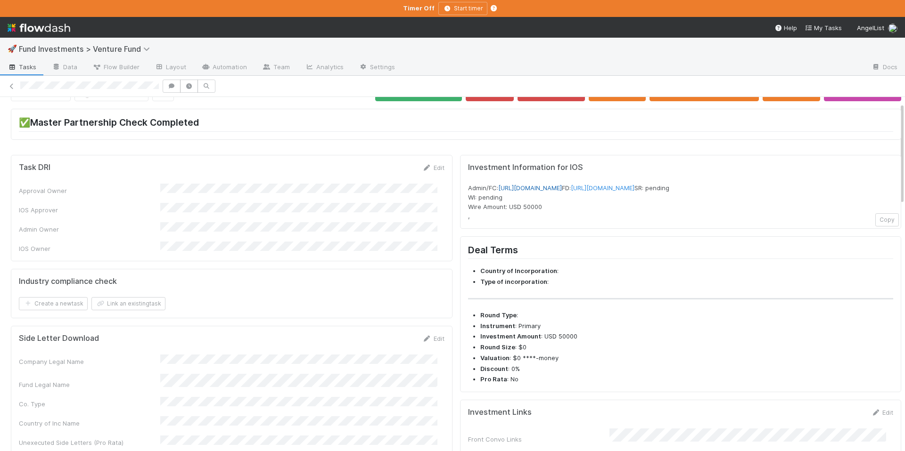
click at [562, 188] on link "[URL][DOMAIN_NAME]" at bounding box center [530, 188] width 64 height 8
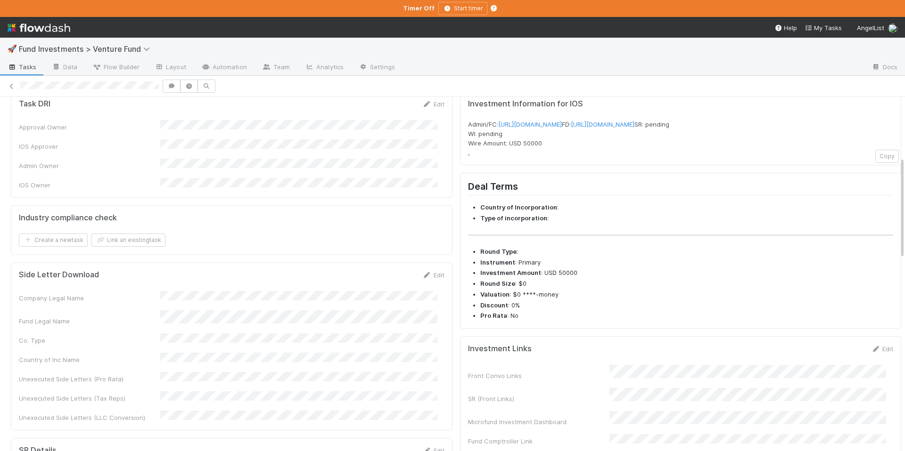
scroll to position [221, 0]
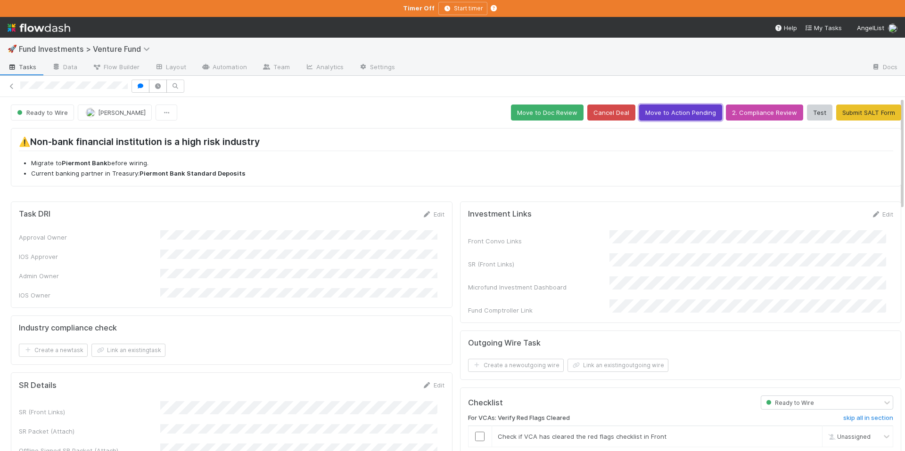
click at [640, 119] on button "Move to Action Pending" at bounding box center [680, 113] width 83 height 16
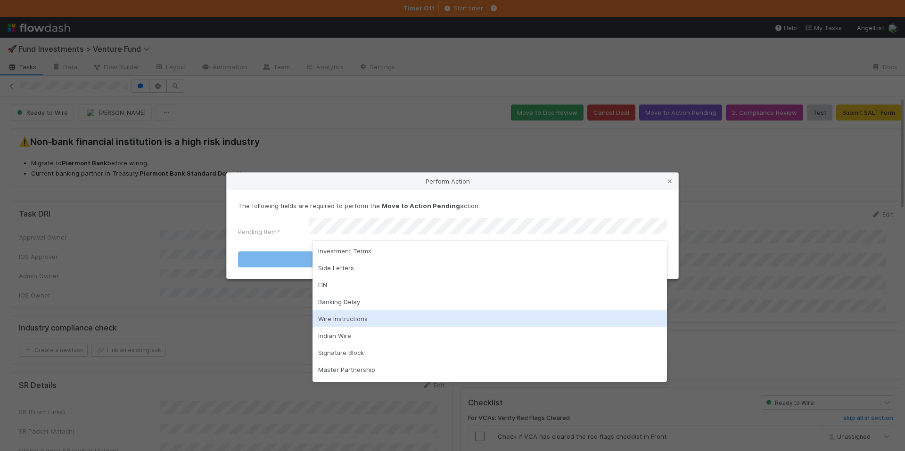
click at [384, 315] on div "Wire Instructions" at bounding box center [489, 318] width 354 height 17
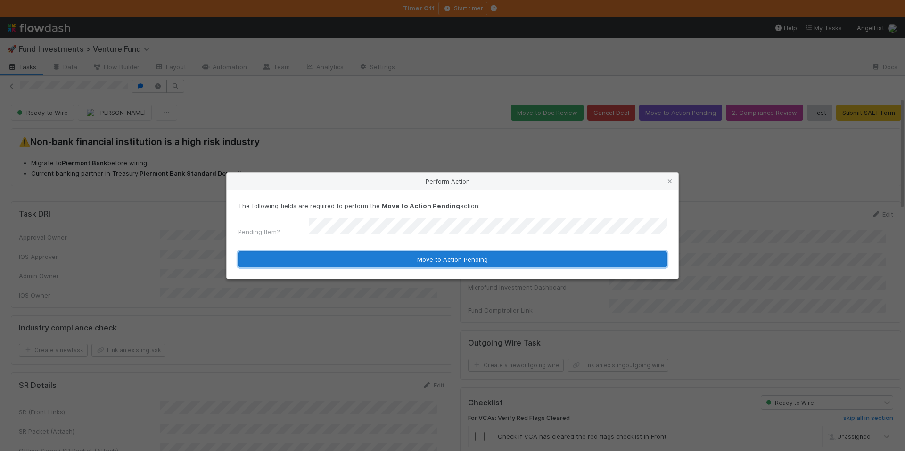
click at [412, 257] on button "Move to Action Pending" at bounding box center [452, 260] width 429 height 16
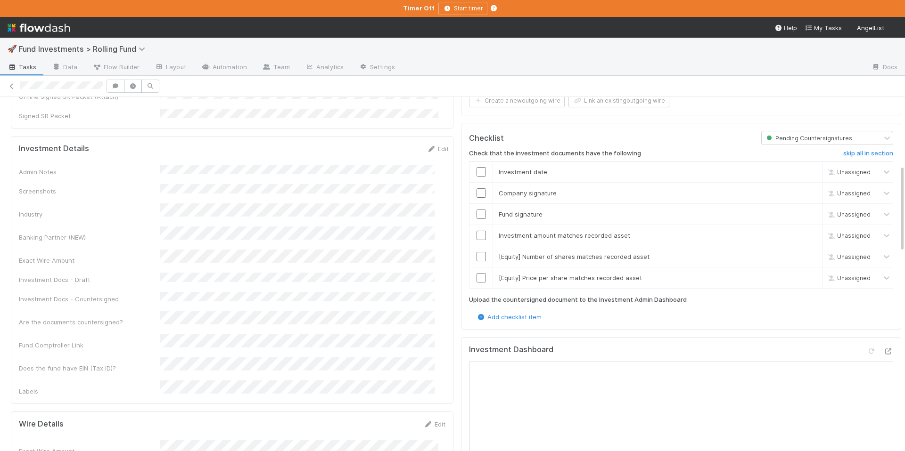
scroll to position [291, 0]
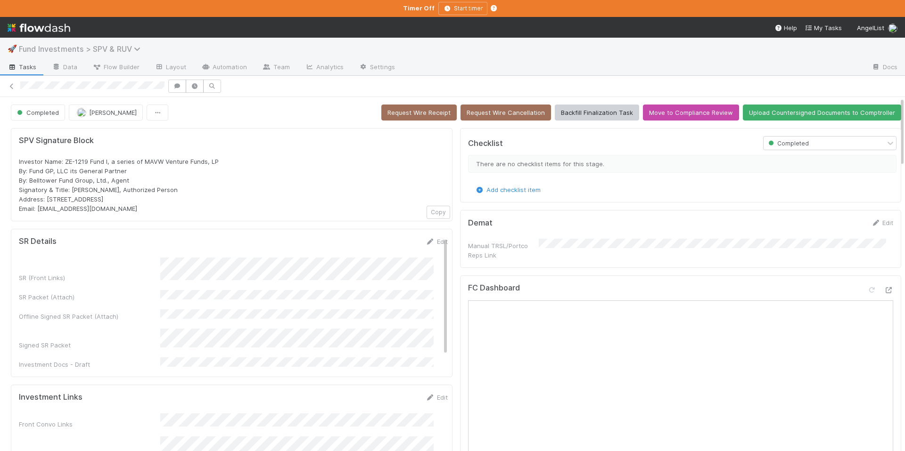
click at [115, 48] on span "Fund Investments > SPV & RUV" at bounding box center [82, 48] width 126 height 9
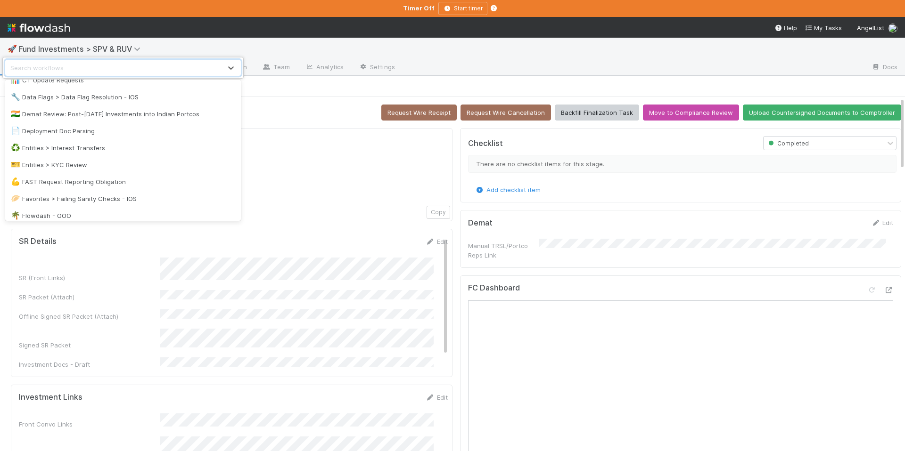
scroll to position [503, 0]
click at [109, 196] on div "🥟 Favorites > Failing Sanity Checks - IOS" at bounding box center [123, 197] width 224 height 9
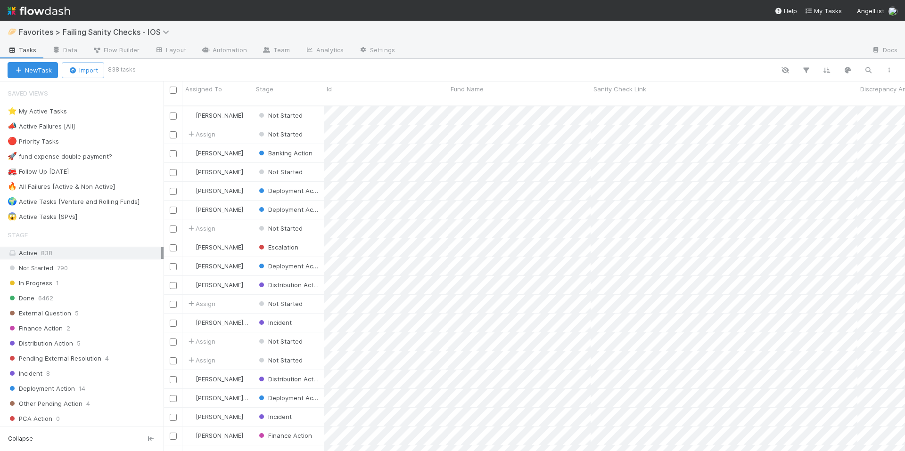
scroll to position [346, 734]
click at [131, 114] on div "⭐ My Active Tasks 5" at bounding box center [86, 112] width 156 height 12
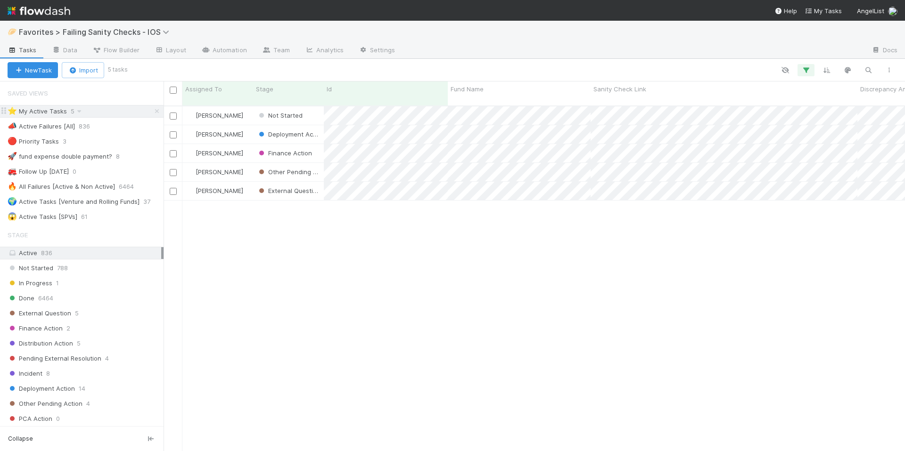
scroll to position [346, 734]
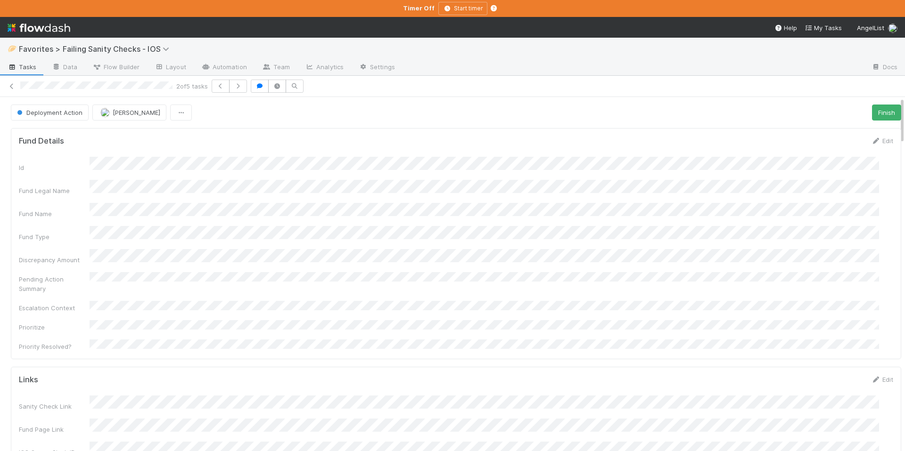
scroll to position [184, 853]
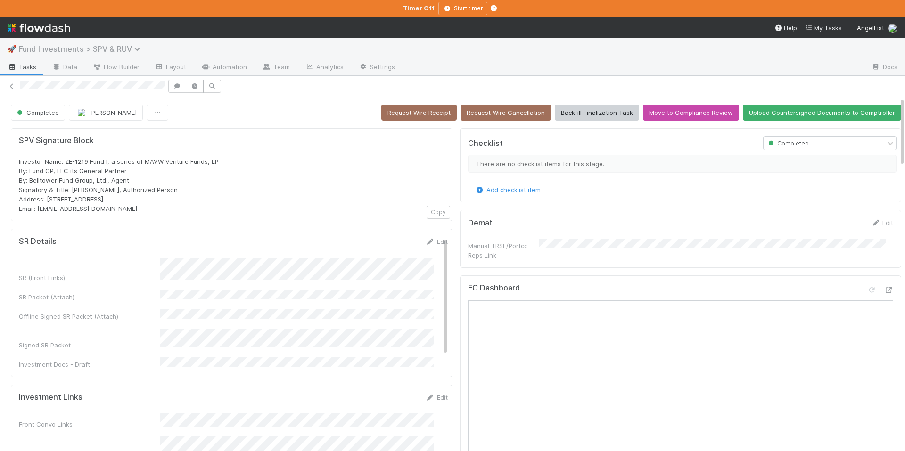
click at [125, 50] on span "Fund Investments > SPV & RUV" at bounding box center [82, 48] width 126 height 9
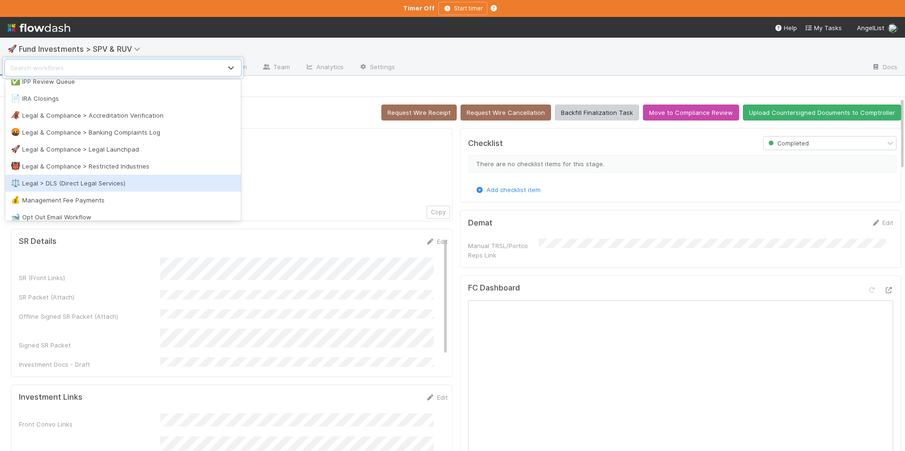
scroll to position [1219, 0]
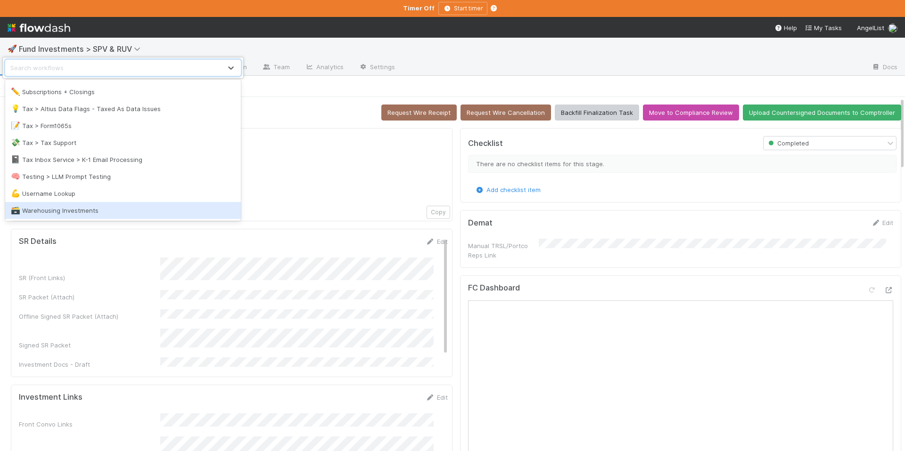
click at [93, 211] on div "🗃️ Warehousing Investments" at bounding box center [123, 210] width 224 height 9
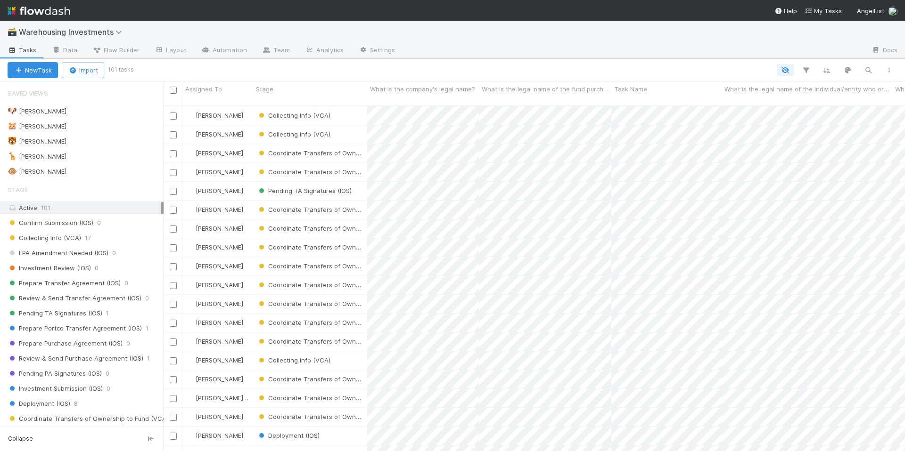
scroll to position [346, 734]
click at [90, 34] on span "Warehousing Investments" at bounding box center [73, 31] width 108 height 9
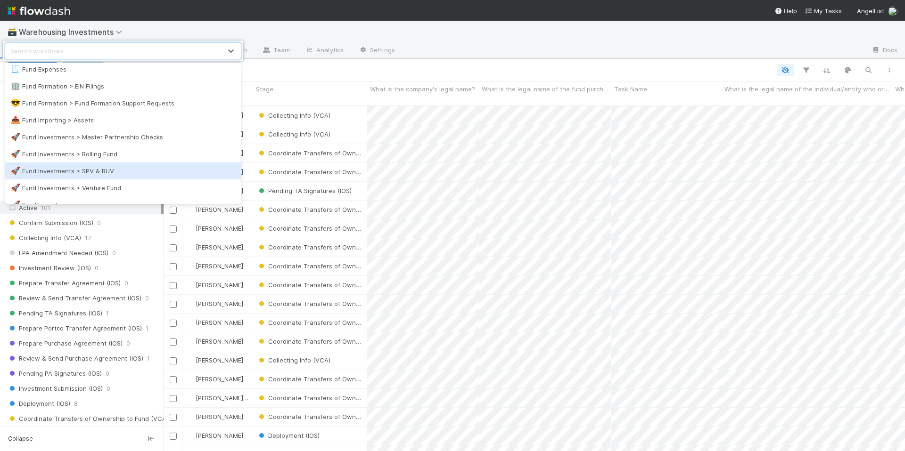
scroll to position [684, 0]
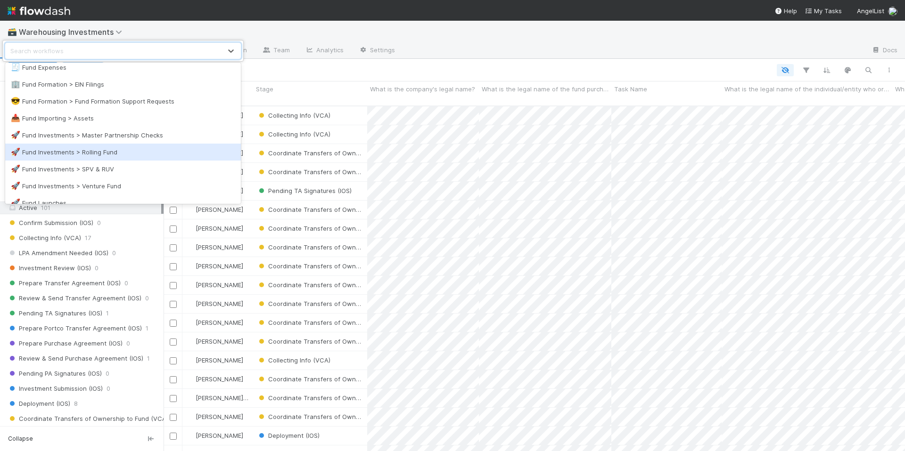
click at [114, 159] on div "🚀 Fund Investments > Rolling Fund" at bounding box center [123, 152] width 236 height 17
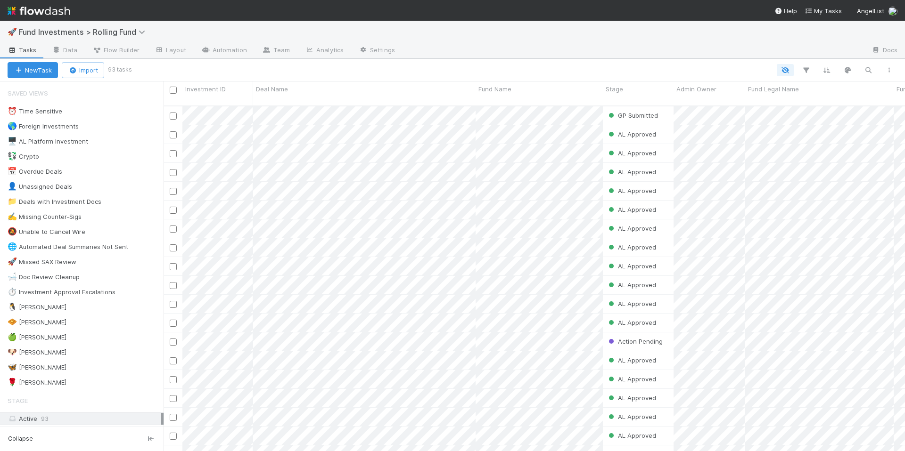
scroll to position [346, 734]
click at [107, 29] on span "Fund Investments > Rolling Fund" at bounding box center [84, 31] width 131 height 9
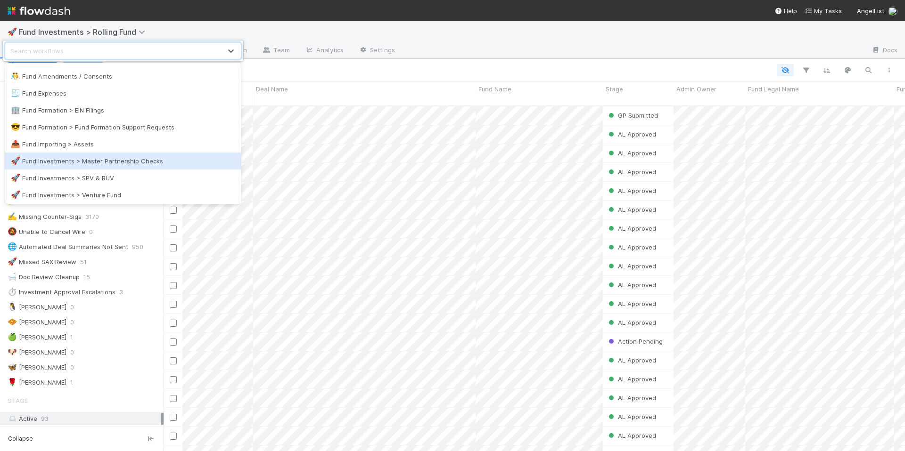
scroll to position [659, 0]
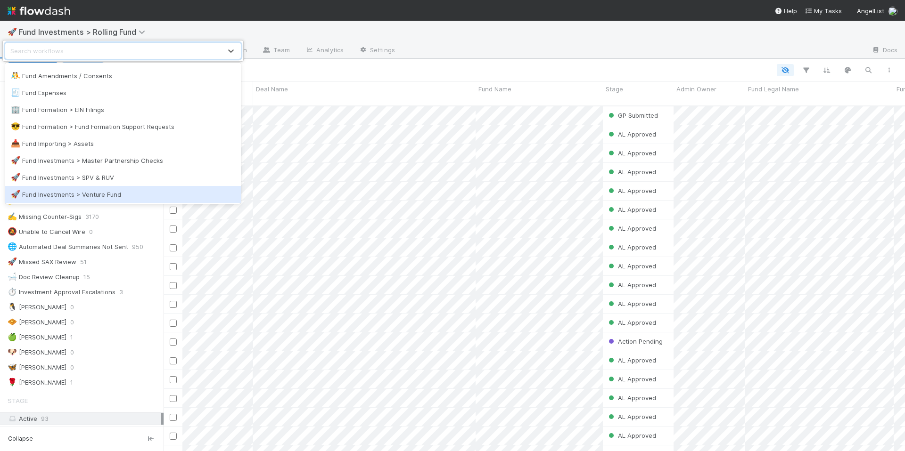
click at [136, 195] on div "🚀 Fund Investments > Venture Fund" at bounding box center [123, 194] width 224 height 9
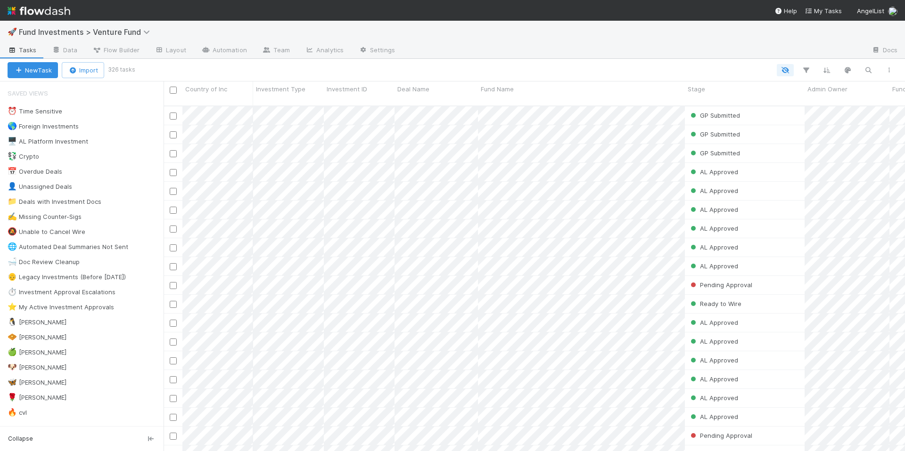
scroll to position [346, 734]
click at [83, 323] on div "🐧 Chloe 6" at bounding box center [86, 323] width 156 height 12
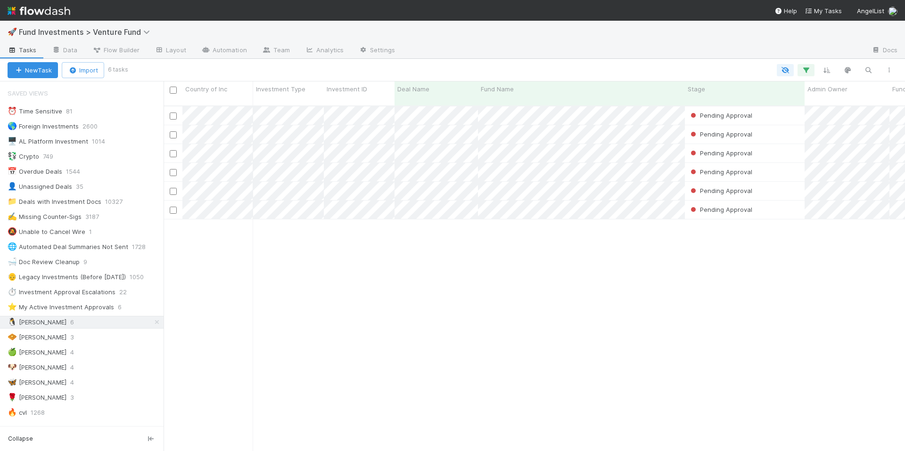
scroll to position [346, 734]
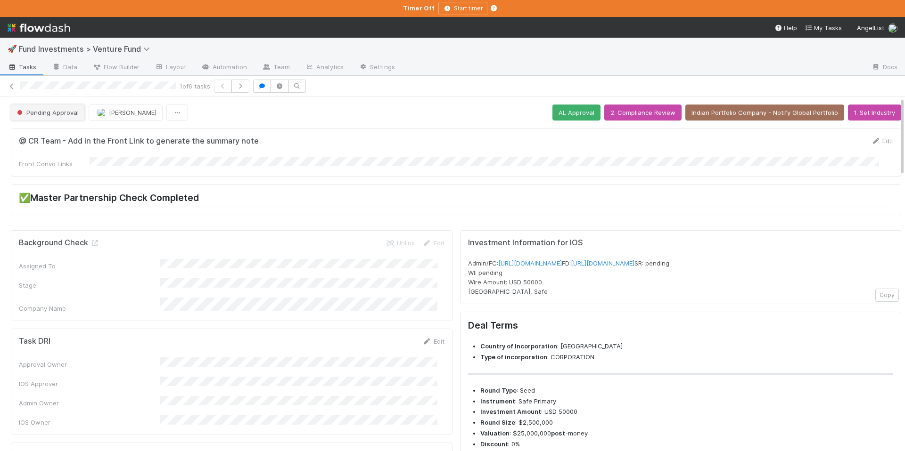
click at [33, 110] on span "Pending Approval" at bounding box center [47, 113] width 64 height 8
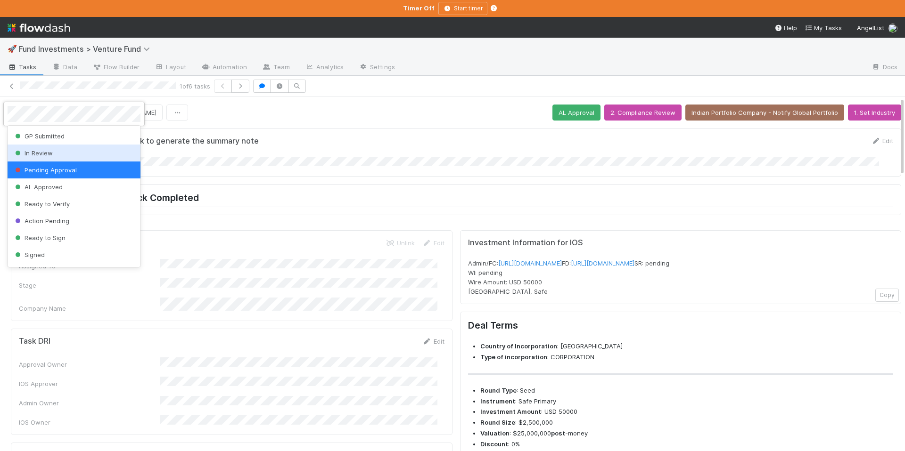
click at [49, 159] on div "In Review" at bounding box center [74, 153] width 133 height 17
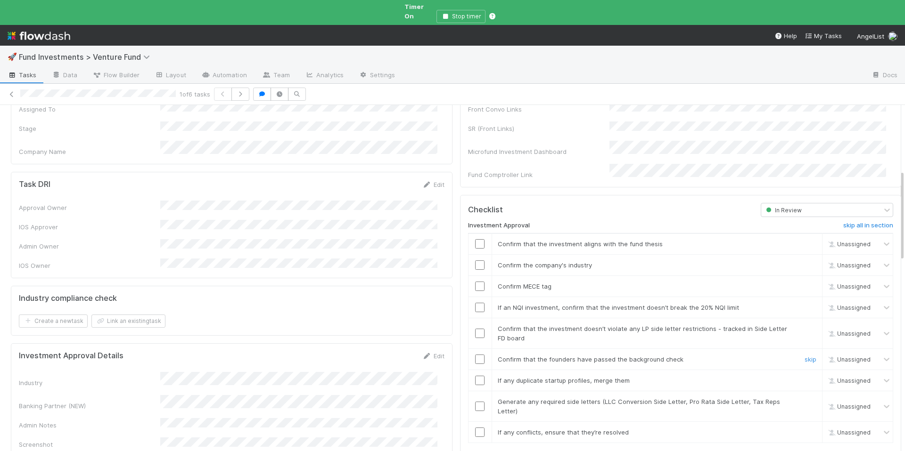
scroll to position [270, 0]
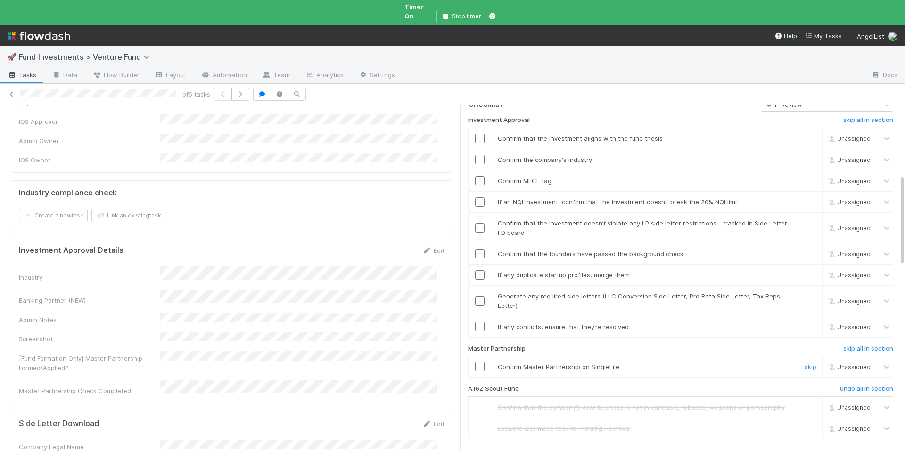
click at [475, 362] on input "checkbox" at bounding box center [479, 366] width 9 height 9
click at [475, 322] on input "checkbox" at bounding box center [479, 326] width 9 height 9
click at [475, 270] on input "checkbox" at bounding box center [479, 274] width 9 height 9
click at [476, 197] on input "checkbox" at bounding box center [479, 201] width 9 height 9
click at [475, 134] on input "checkbox" at bounding box center [479, 138] width 9 height 9
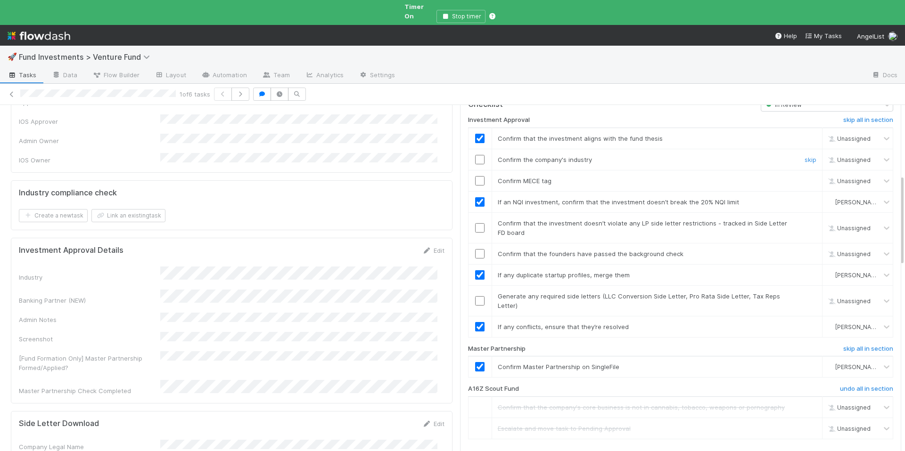
checkbox input "true"
drag, startPoint x: 473, startPoint y: 159, endPoint x: 472, endPoint y: 144, distance: 15.6
click at [475, 176] on input "checkbox" at bounding box center [479, 180] width 9 height 9
click at [475, 155] on input "checkbox" at bounding box center [479, 159] width 9 height 9
click at [468, 296] on div at bounding box center [479, 300] width 23 height 9
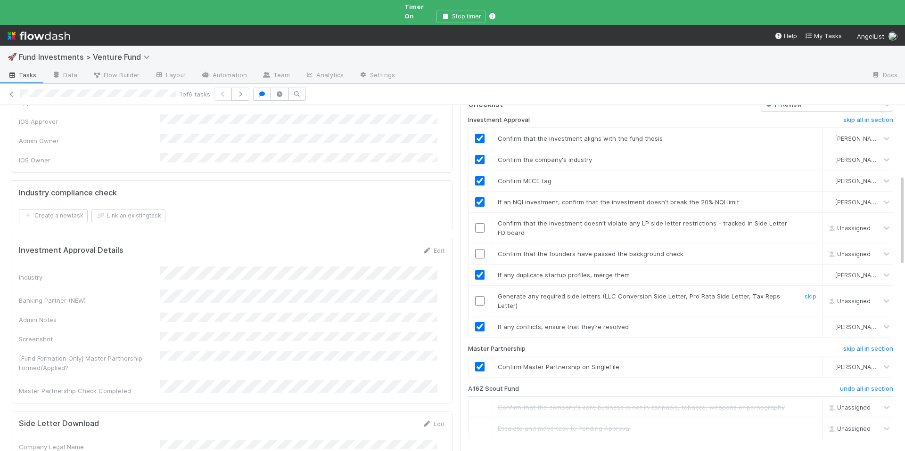
click at [475, 296] on input "checkbox" at bounding box center [479, 300] width 9 height 9
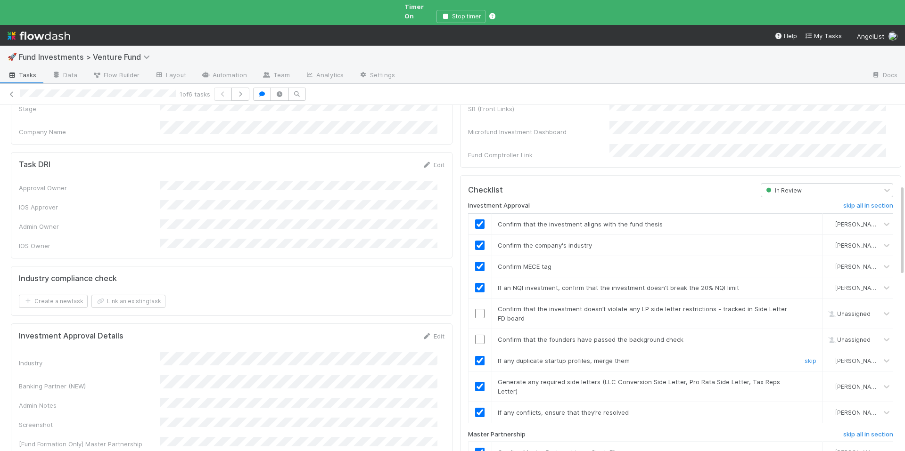
scroll to position [309, 0]
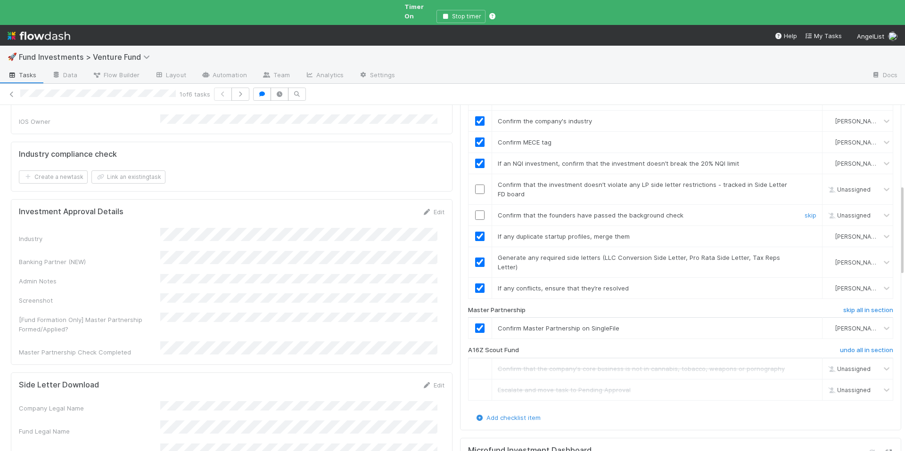
click at [475, 211] on input "checkbox" at bounding box center [479, 215] width 9 height 9
click at [475, 185] on input "checkbox" at bounding box center [479, 189] width 9 height 9
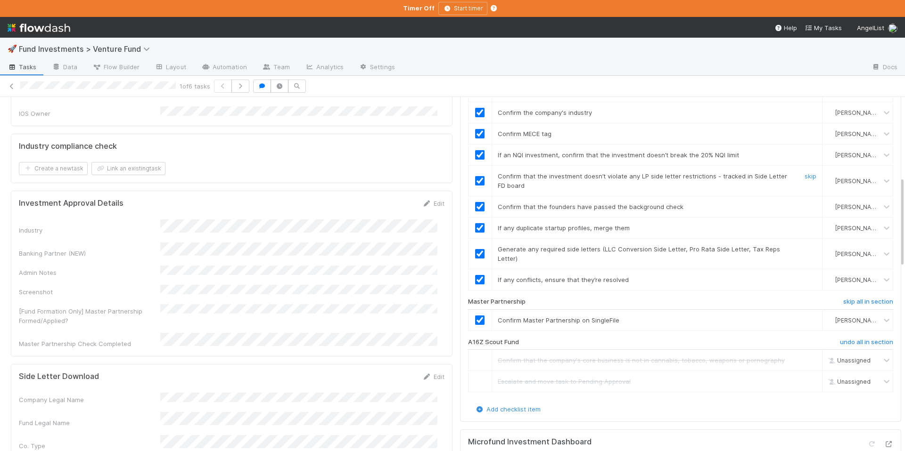
scroll to position [218, 0]
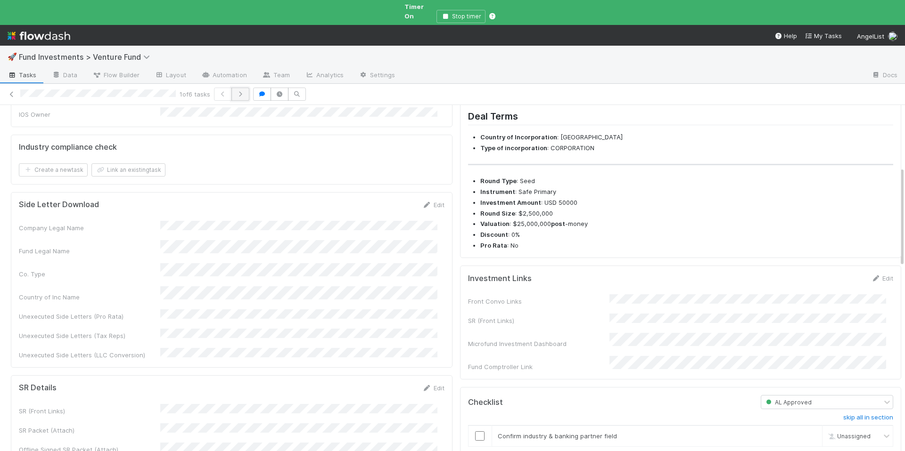
click at [238, 91] on icon "button" at bounding box center [240, 94] width 9 height 6
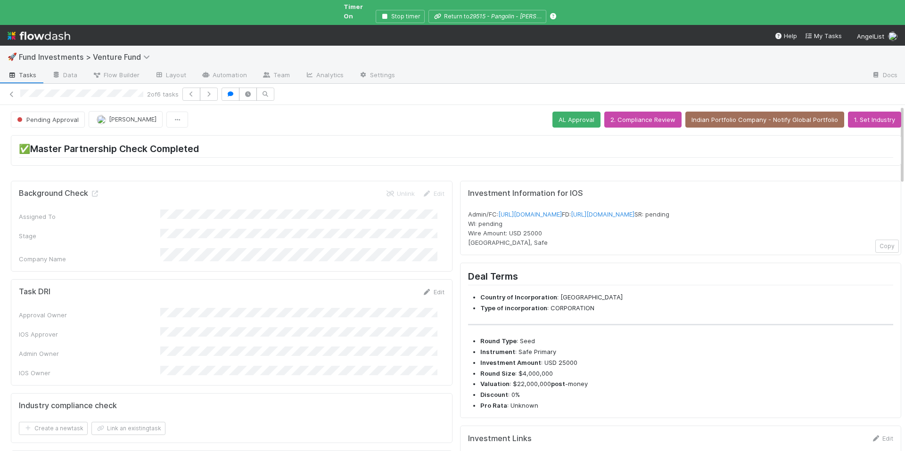
scroll to position [2, 0]
click at [226, 89] on button "button" at bounding box center [230, 94] width 18 height 13
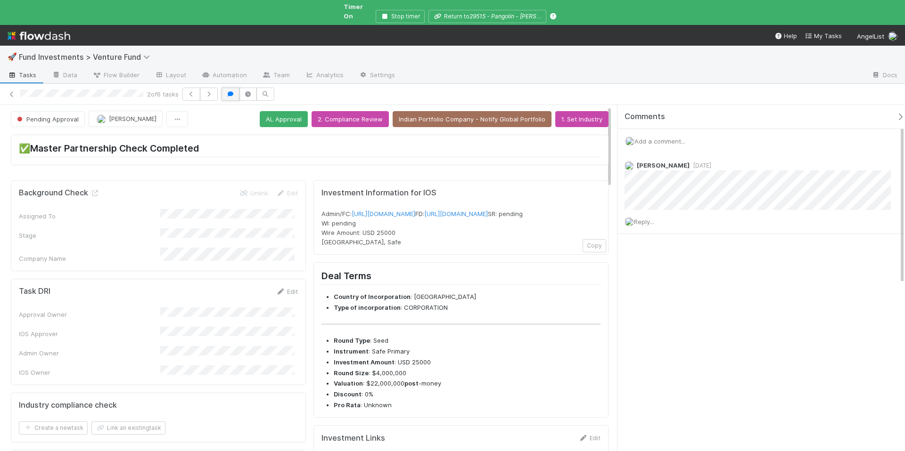
drag, startPoint x: 226, startPoint y: 89, endPoint x: 230, endPoint y: 88, distance: 4.7
click at [225, 88] on button "button" at bounding box center [230, 94] width 18 height 13
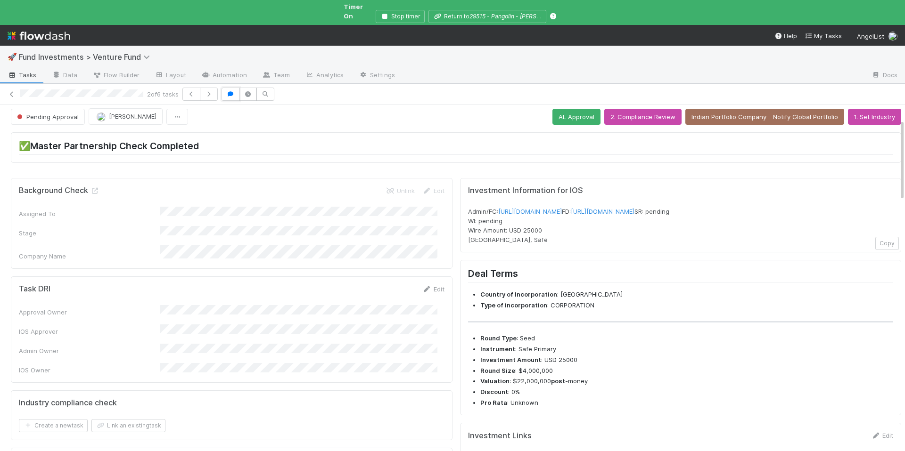
scroll to position [0, 0]
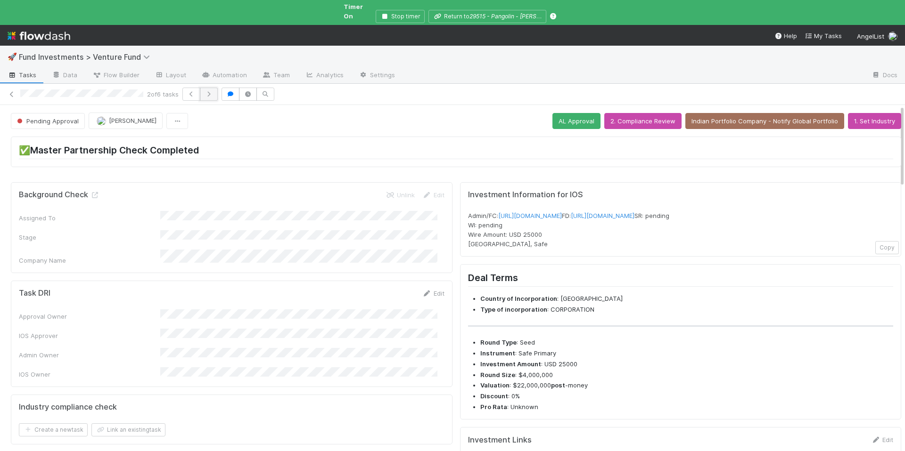
click at [214, 89] on button "button" at bounding box center [209, 94] width 18 height 13
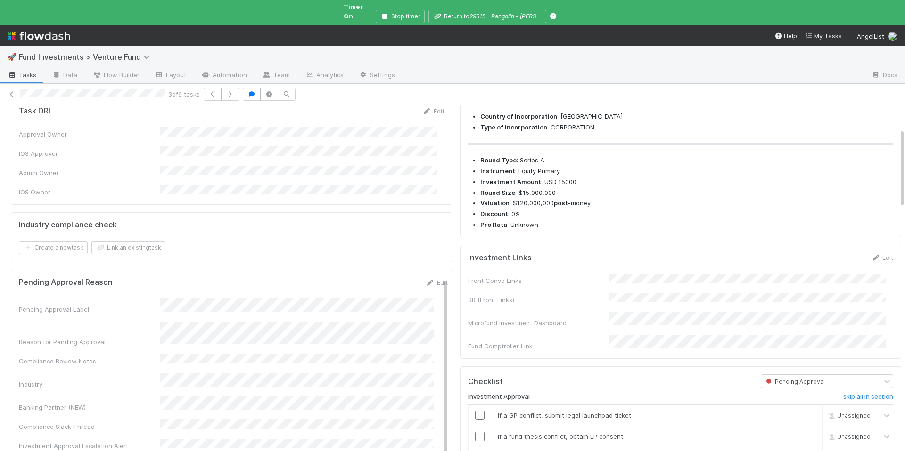
scroll to position [90, 0]
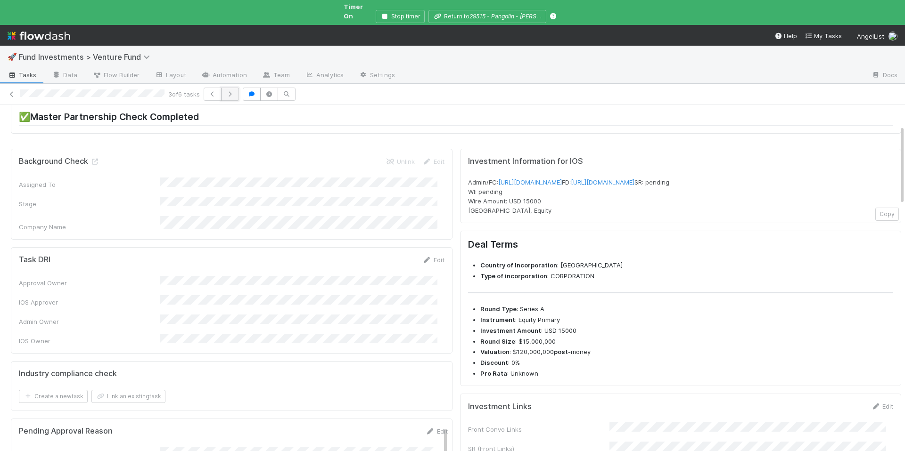
click at [229, 91] on icon "button" at bounding box center [229, 94] width 9 height 6
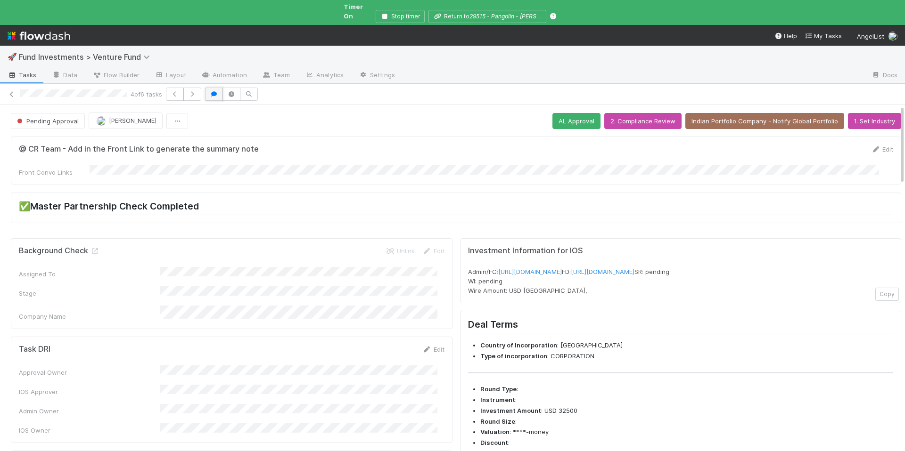
click at [216, 91] on icon "button" at bounding box center [213, 94] width 9 height 6
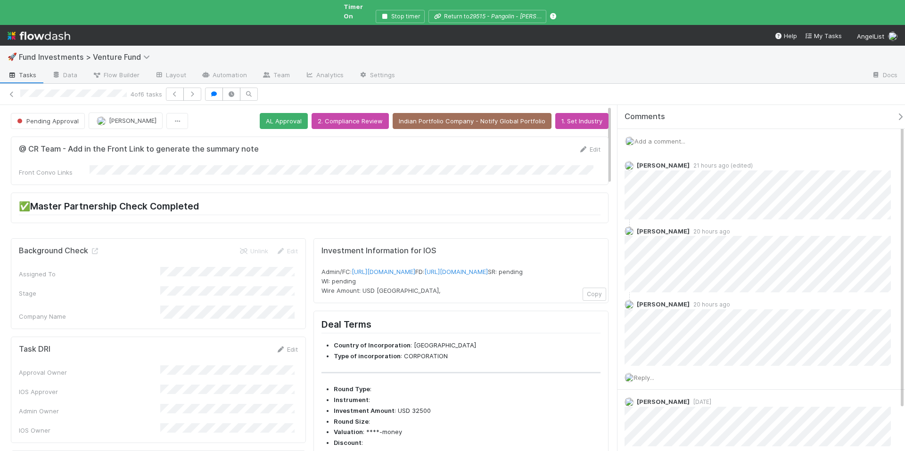
click at [895, 113] on icon "button" at bounding box center [899, 117] width 9 height 8
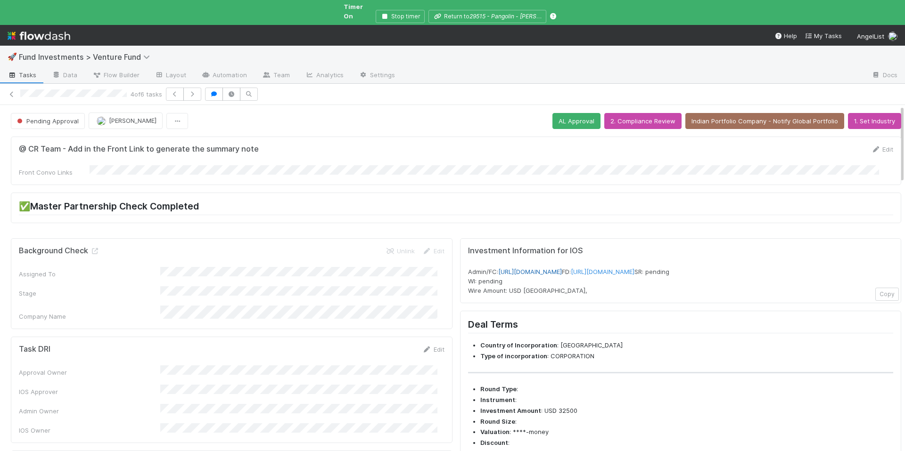
click at [562, 268] on link "https://venture.angellist.com/v/admin/funds/investment/29350" at bounding box center [530, 272] width 64 height 8
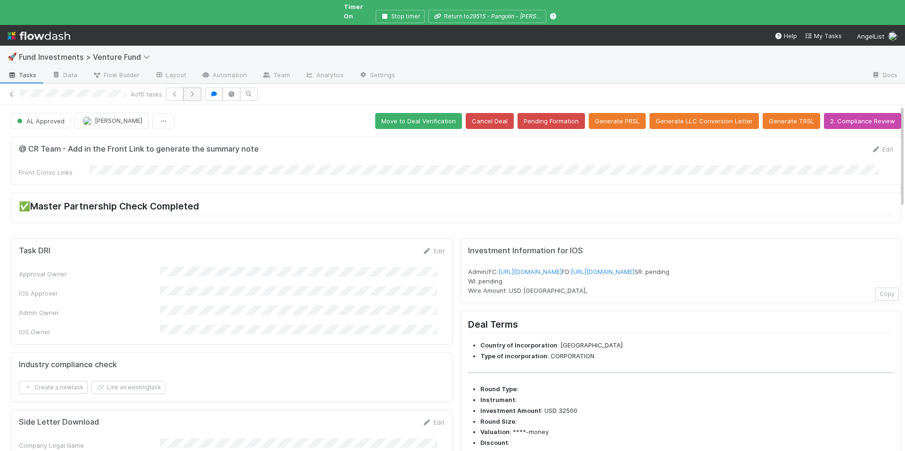
click at [196, 91] on icon "button" at bounding box center [191, 94] width 9 height 6
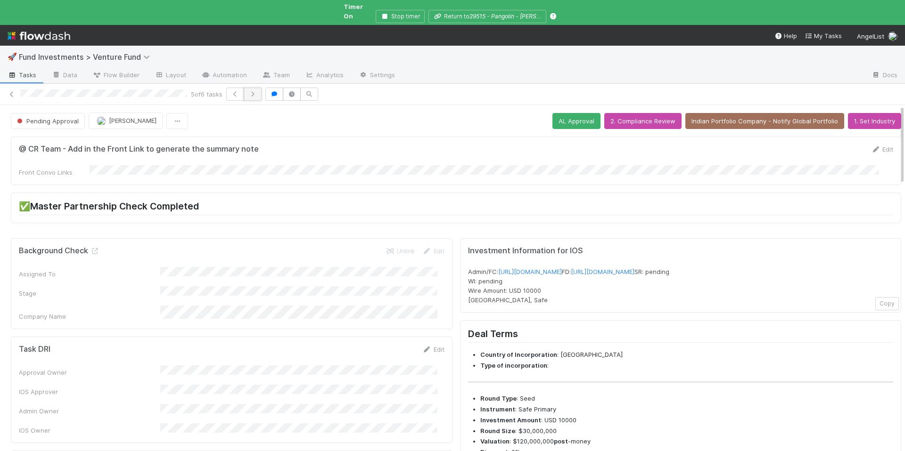
click at [257, 89] on button "button" at bounding box center [253, 94] width 18 height 13
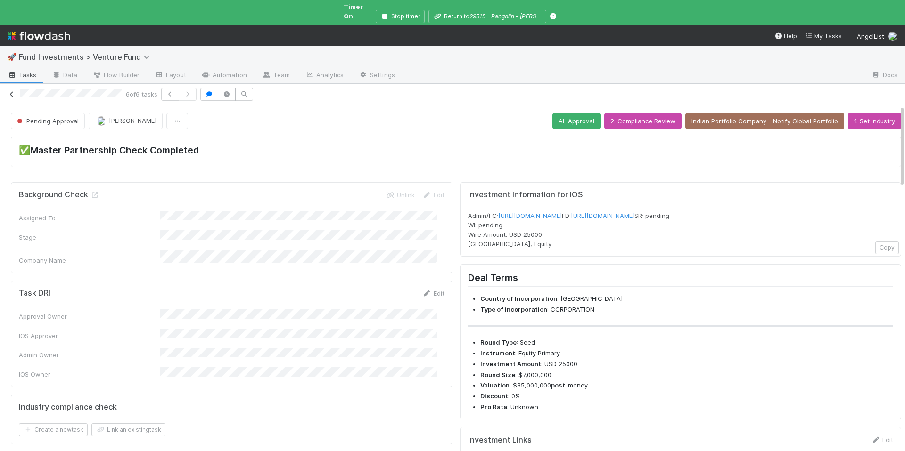
click at [11, 91] on icon at bounding box center [11, 94] width 9 height 6
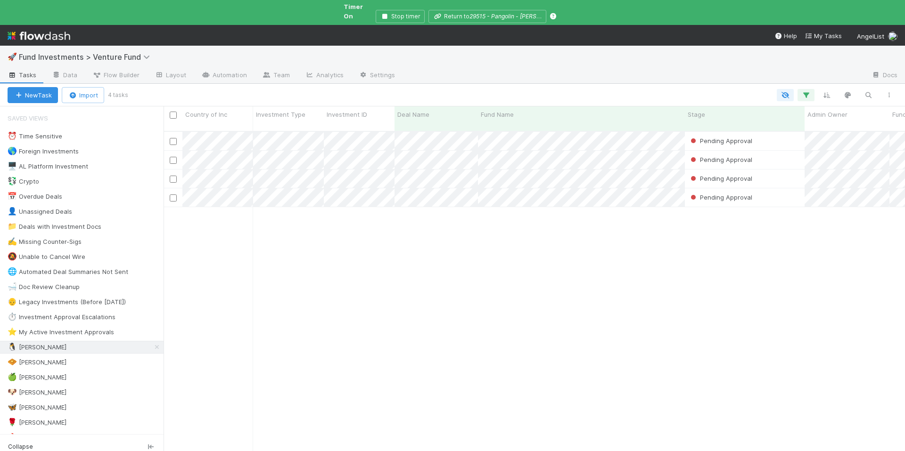
scroll to position [329, 734]
click at [135, 52] on span "Fund Investments > Venture Fund" at bounding box center [87, 56] width 136 height 9
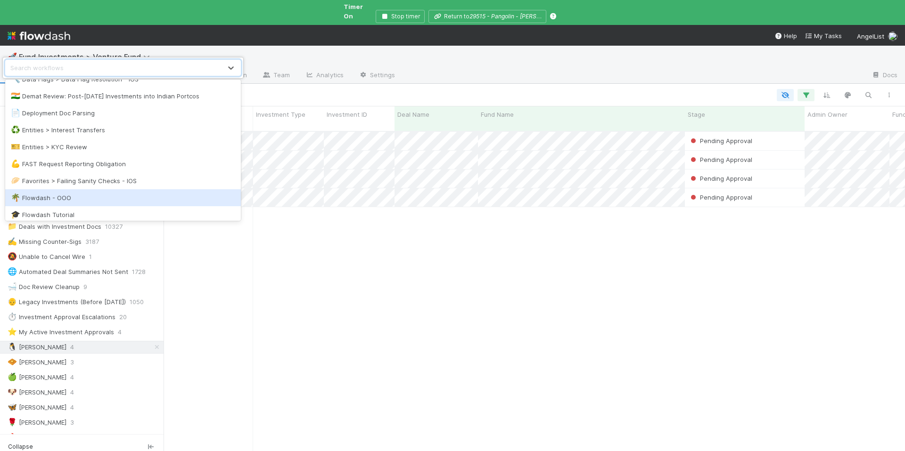
scroll to position [533, 0]
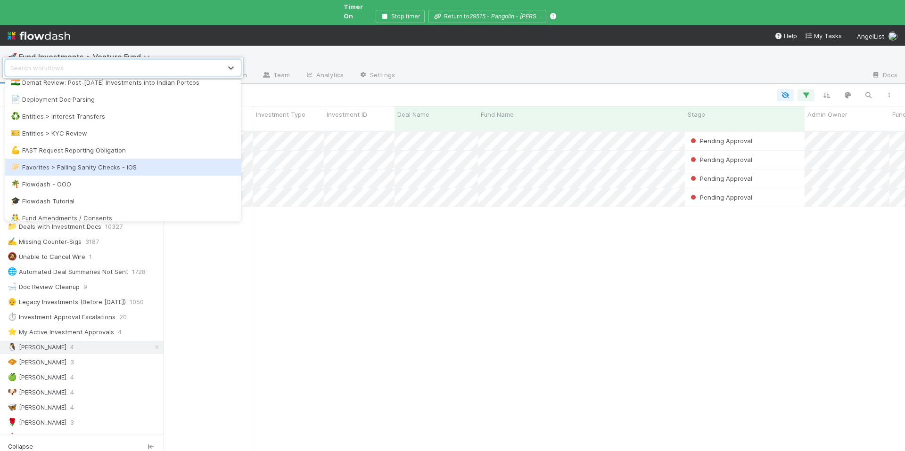
click at [136, 170] on div "🥟 Favorites > Failing Sanity Checks - IOS" at bounding box center [123, 167] width 224 height 9
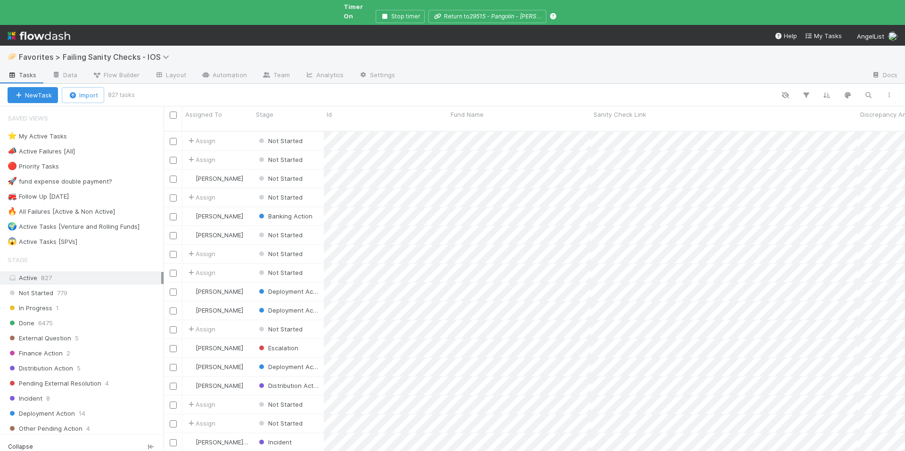
scroll to position [329, 734]
click at [114, 130] on div "⭐ My Active Tasks 5" at bounding box center [86, 136] width 156 height 12
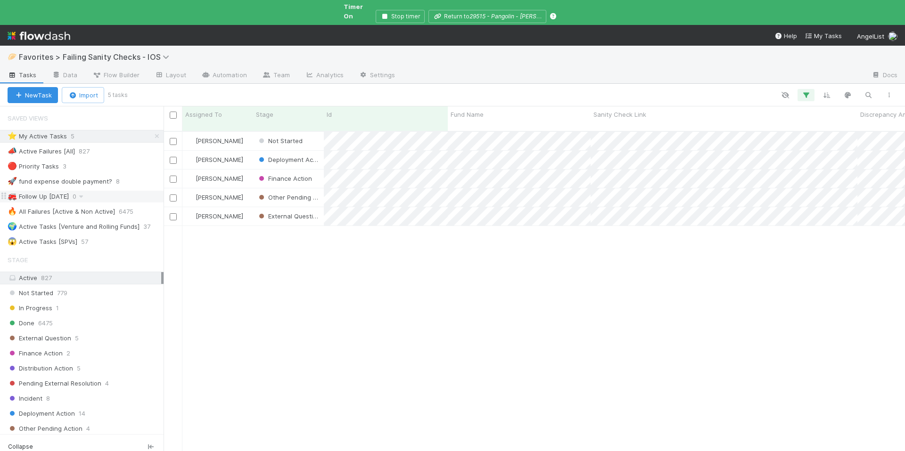
scroll to position [329, 734]
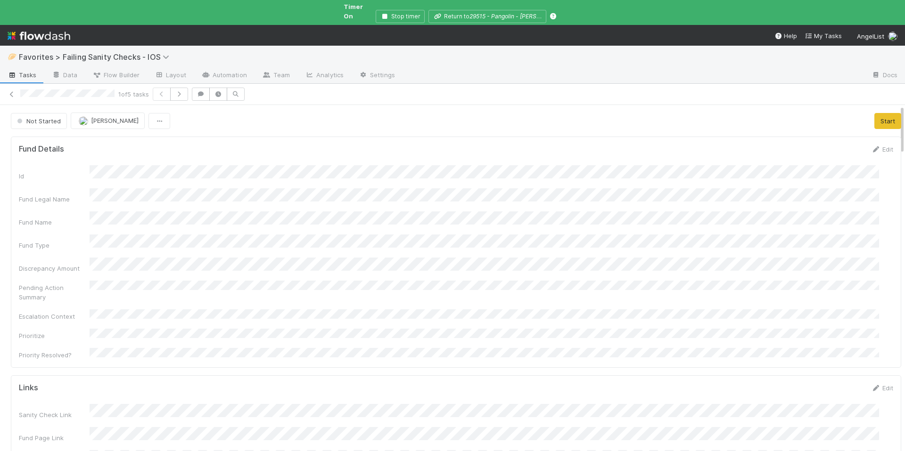
scroll to position [184, 853]
click at [408, 10] on button "Stop timer" at bounding box center [399, 16] width 49 height 13
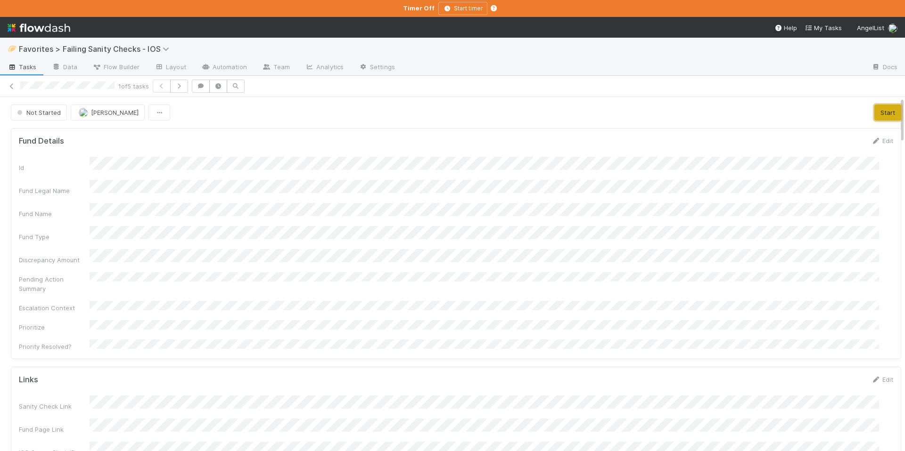
click at [874, 112] on button "Start" at bounding box center [887, 113] width 27 height 16
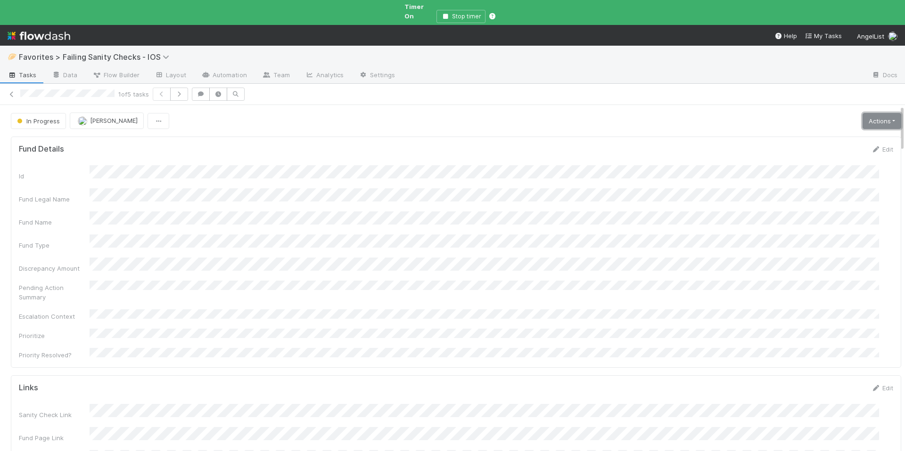
click at [873, 113] on link "Actions" at bounding box center [881, 121] width 39 height 16
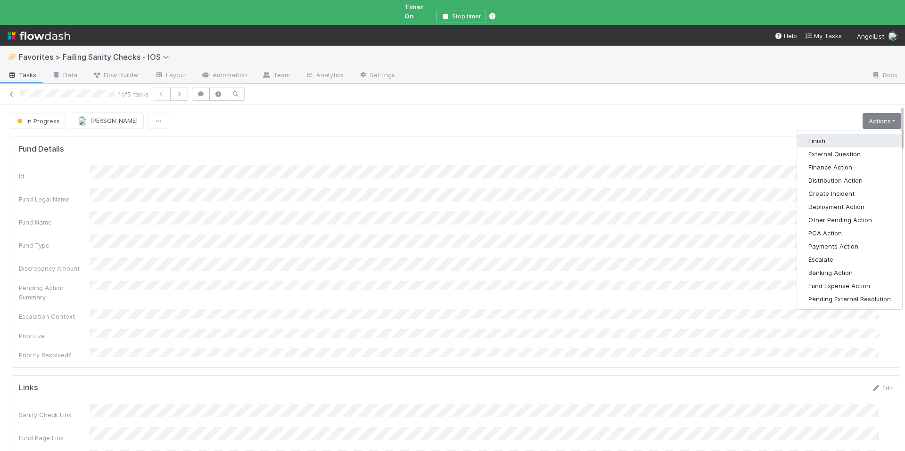
click at [855, 134] on button "Finish" at bounding box center [849, 140] width 105 height 13
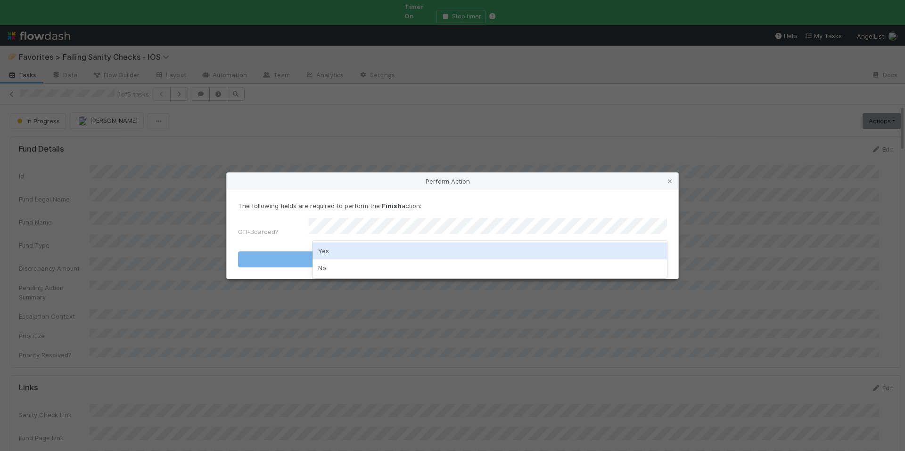
click at [455, 260] on div "No" at bounding box center [489, 268] width 354 height 17
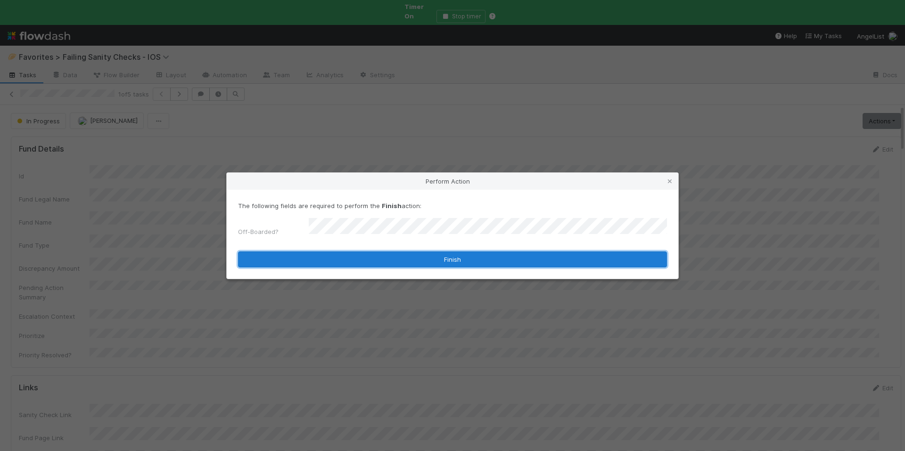
click at [456, 256] on button "Finish" at bounding box center [452, 260] width 429 height 16
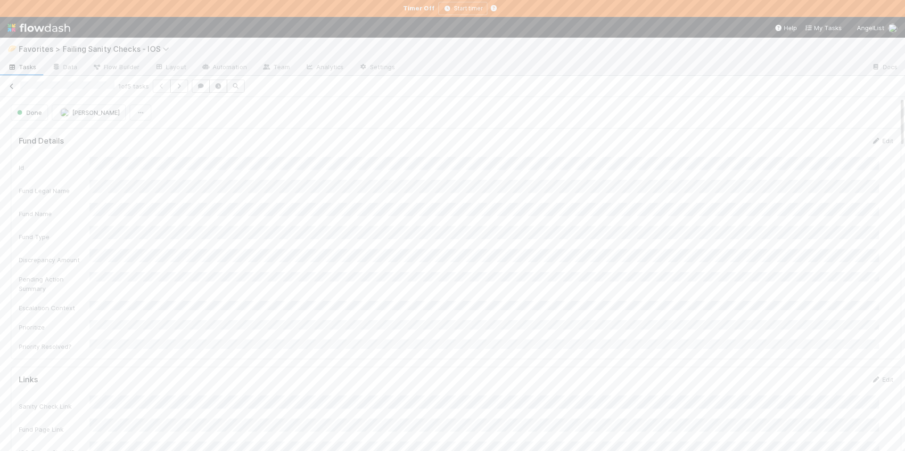
click at [13, 87] on icon at bounding box center [11, 86] width 9 height 6
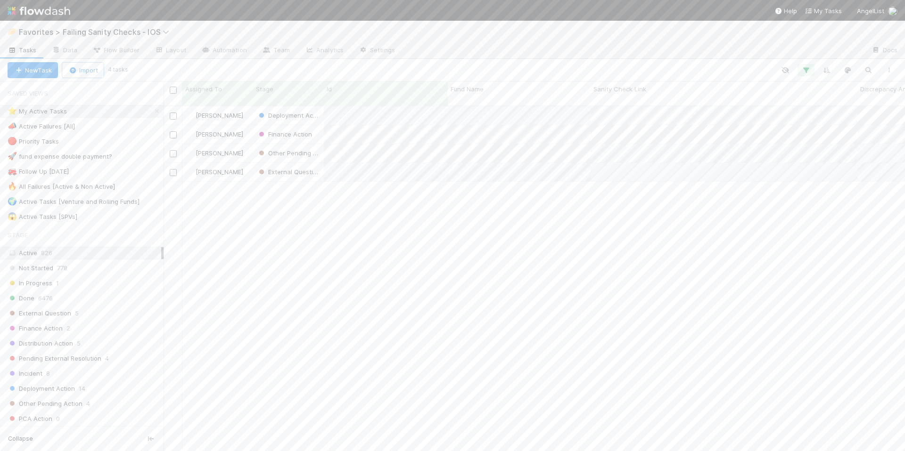
scroll to position [346, 734]
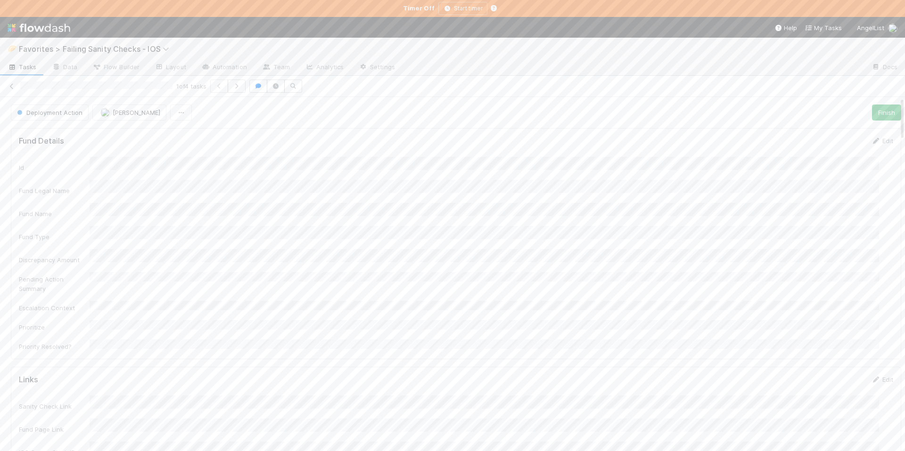
scroll to position [184, 853]
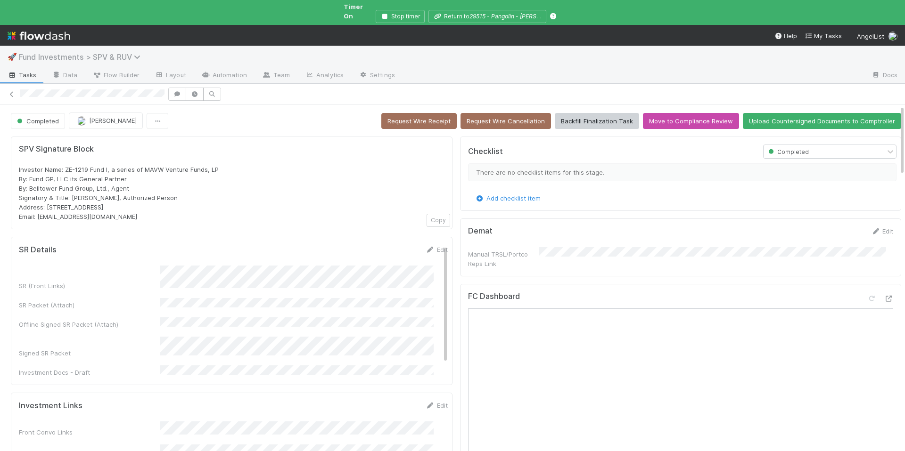
click at [115, 52] on span "Fund Investments > SPV & RUV" at bounding box center [82, 56] width 126 height 9
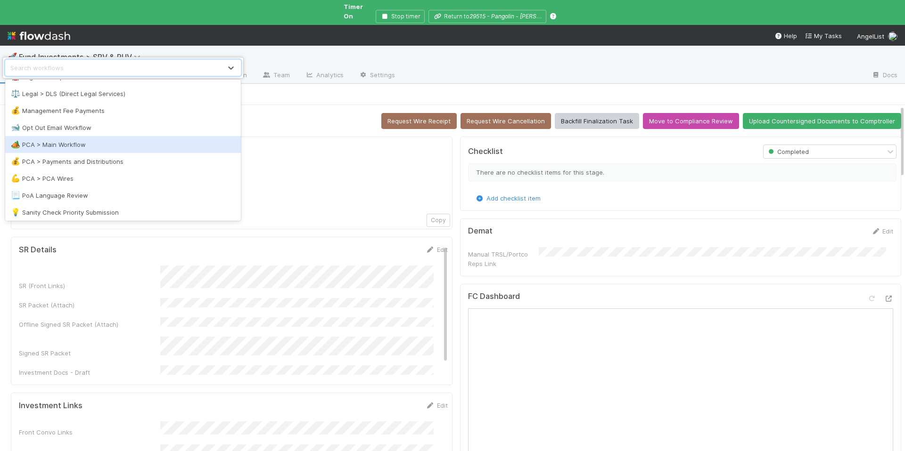
scroll to position [1040, 0]
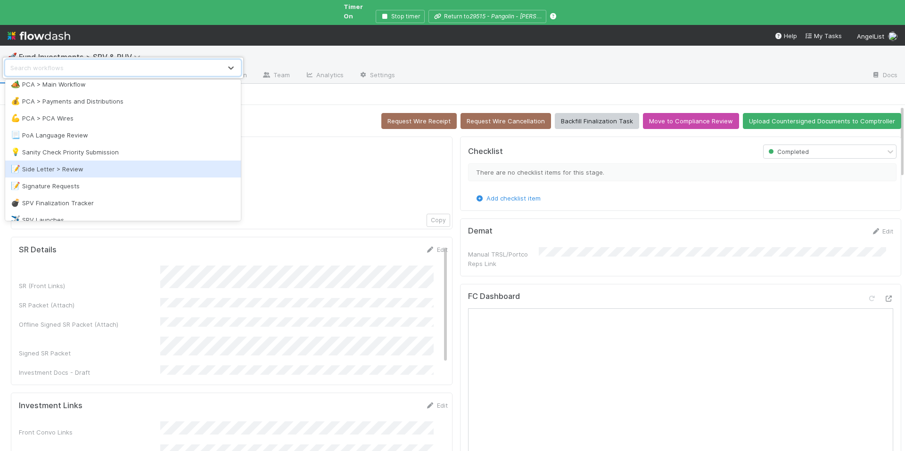
click at [99, 166] on div "📝 Side Letter > Review" at bounding box center [123, 168] width 224 height 9
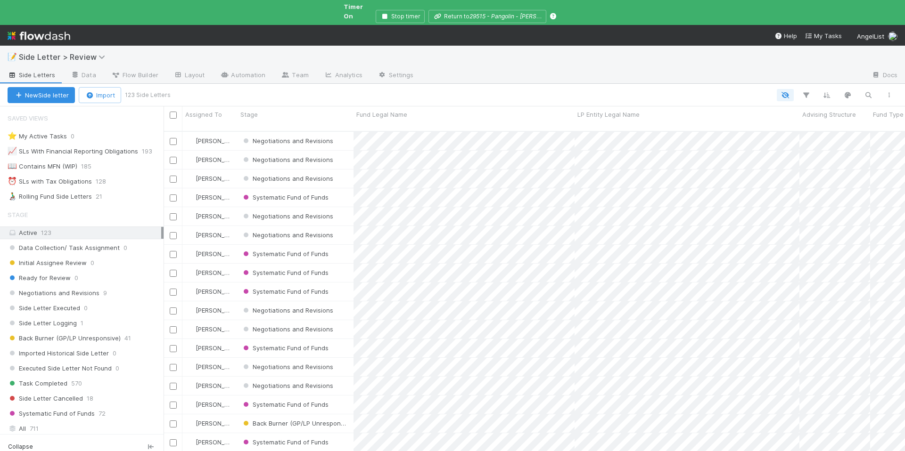
scroll to position [329, 734]
click at [864, 91] on icon "button" at bounding box center [867, 95] width 9 height 8
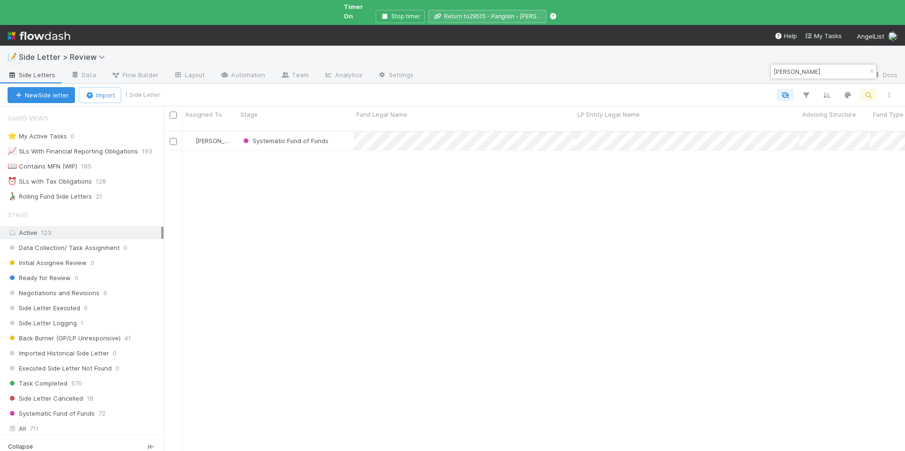
type input "[PERSON_NAME]"
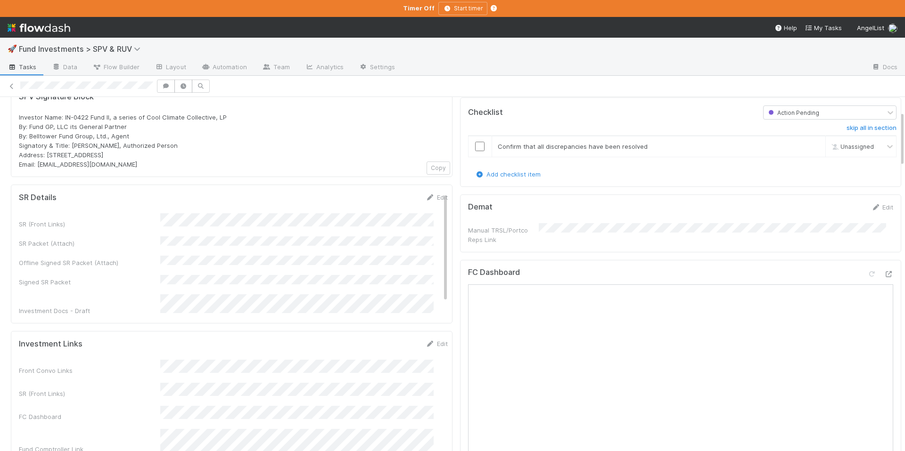
scroll to position [89, 0]
